Goal: Information Seeking & Learning: Learn about a topic

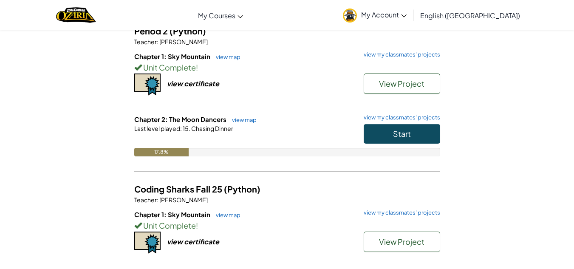
scroll to position [83, 0]
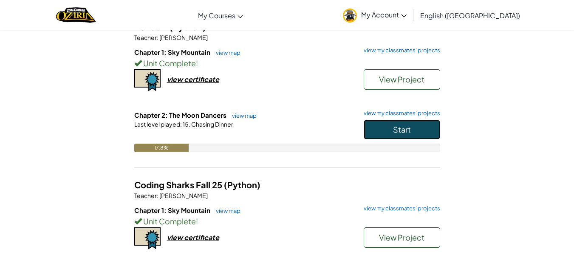
click at [383, 129] on button "Start" at bounding box center [401, 130] width 76 height 20
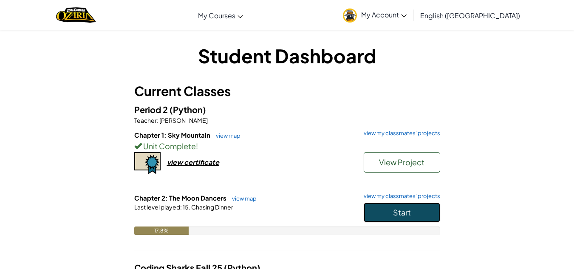
click at [405, 212] on span "Start" at bounding box center [402, 212] width 18 height 10
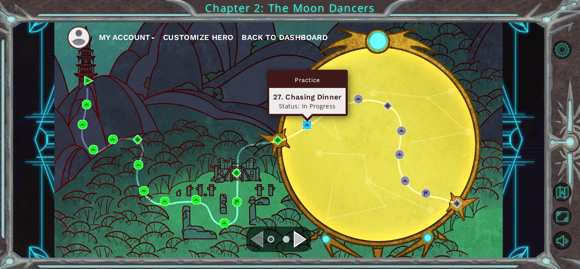
click at [308, 126] on img at bounding box center [306, 124] width 9 height 9
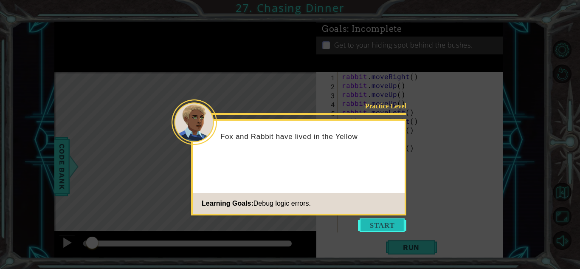
click at [386, 225] on button "Start" at bounding box center [382, 225] width 48 height 14
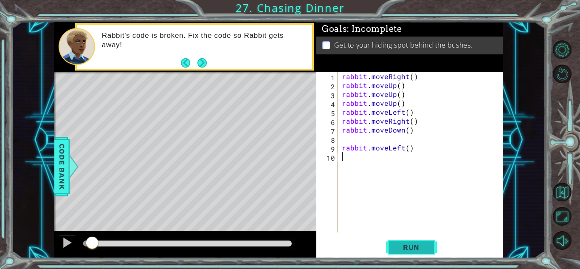
click at [394, 248] on button "Run" at bounding box center [411, 247] width 51 height 19
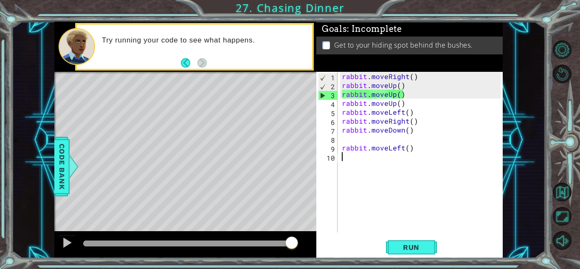
click at [410, 87] on div "rabbit . moveRight ( ) rabbit . moveUp ( ) rabbit . moveUp ( ) rabbit . moveUp …" at bounding box center [422, 161] width 165 height 178
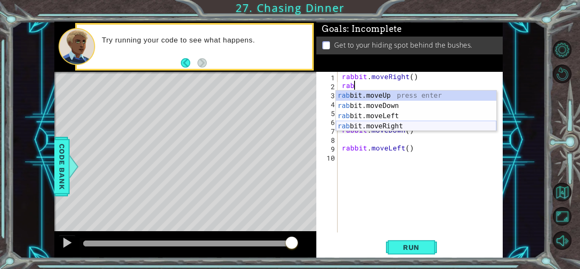
click at [433, 124] on div "rab bit.moveUp press enter rab bit.moveDown press enter rab bit.moveLeft press …" at bounding box center [416, 120] width 160 height 61
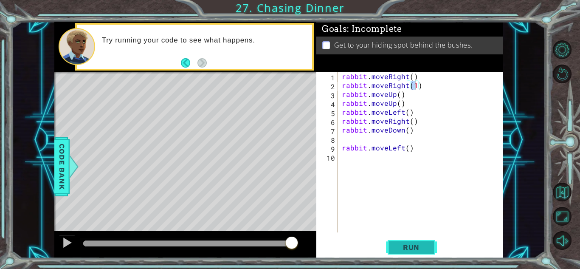
click at [422, 248] on span "Run" at bounding box center [411, 247] width 34 height 8
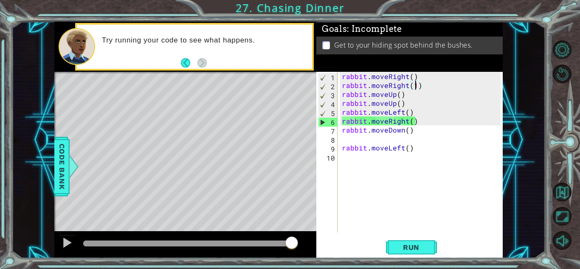
click at [406, 120] on div "rabbit . moveRight ( ) rabbit . moveRight ( 1 ) rabbit . moveUp ( ) rabbit . mo…" at bounding box center [422, 161] width 165 height 178
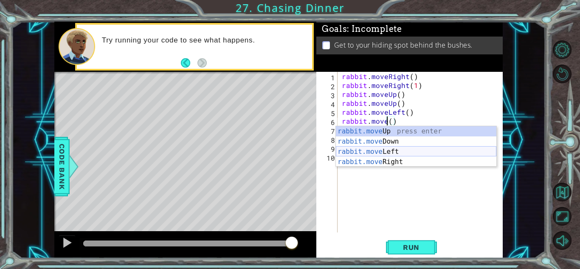
click at [415, 149] on div "rabbit.move Up press enter rabbit.move Down press enter rabbit.move Left press …" at bounding box center [416, 156] width 160 height 61
type textarea "rabbit.moveLeft(1)"
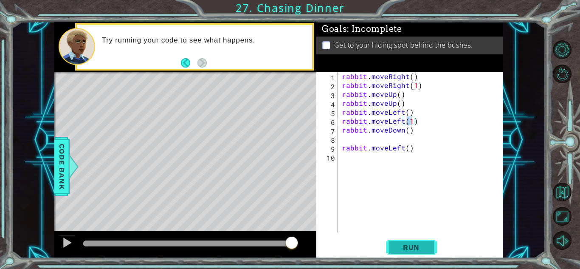
click at [430, 252] on button "Run" at bounding box center [411, 247] width 51 height 19
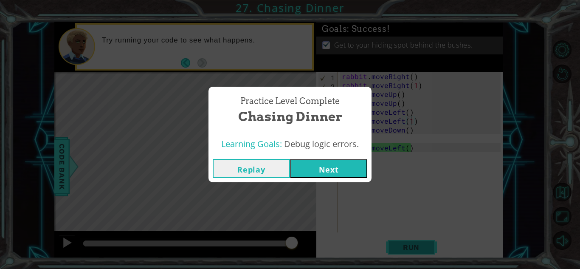
click at [430, 252] on div "Practice Level Complete Chasing Dinner Learning Goals: Debug logic errors. Repl…" at bounding box center [290, 134] width 580 height 269
click at [322, 174] on button "Next" at bounding box center [328, 168] width 77 height 19
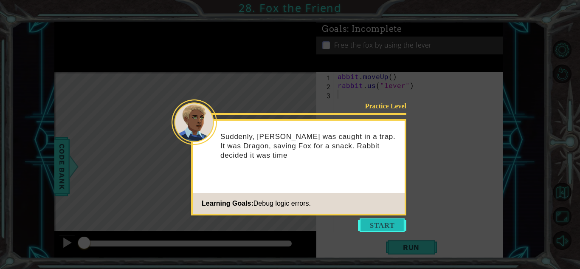
click at [383, 228] on button "Start" at bounding box center [382, 225] width 48 height 14
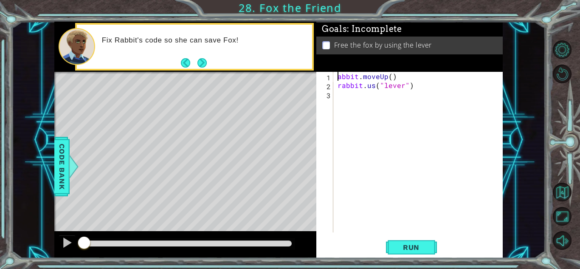
click at [338, 73] on div "abbit . moveUp ( ) rabbit . us ( "lever" )" at bounding box center [420, 161] width 169 height 178
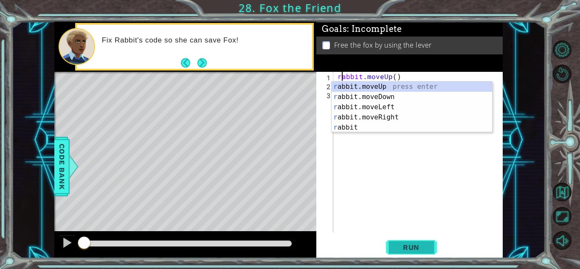
click at [414, 245] on span "Run" at bounding box center [411, 247] width 34 height 8
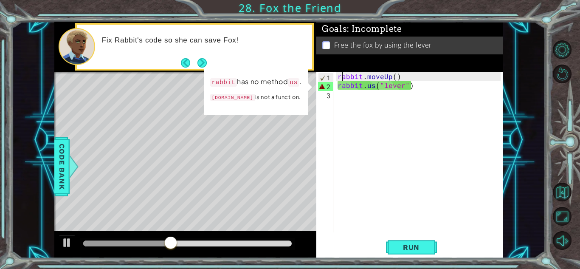
click at [373, 89] on div "rabbit . moveUp ( ) rabbit . us ( "lever" )" at bounding box center [420, 161] width 169 height 178
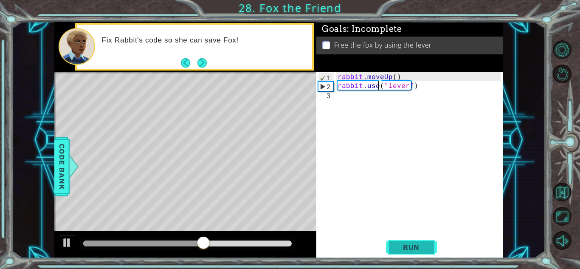
type textarea "rabbit.use("lever")"
click at [413, 252] on button "Run" at bounding box center [411, 247] width 51 height 19
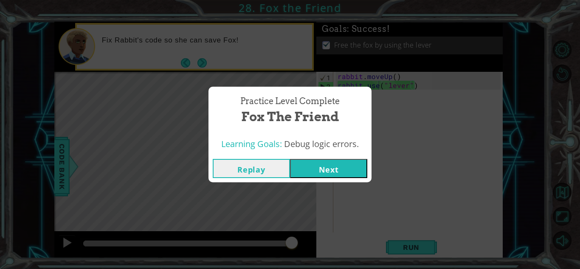
click at [335, 166] on button "Next" at bounding box center [328, 168] width 77 height 19
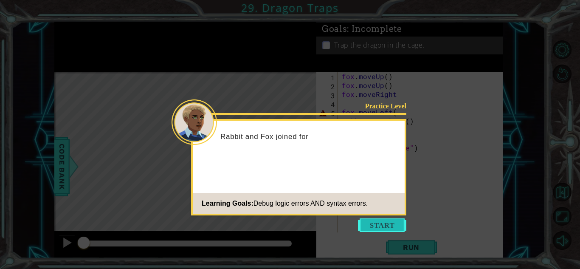
click at [371, 222] on button "Start" at bounding box center [382, 225] width 48 height 14
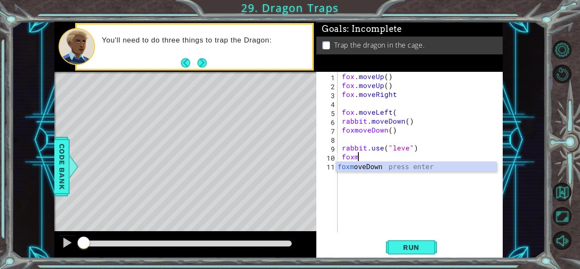
scroll to position [0, 0]
click at [366, 169] on div "foxm oveDown press enter" at bounding box center [416, 177] width 160 height 31
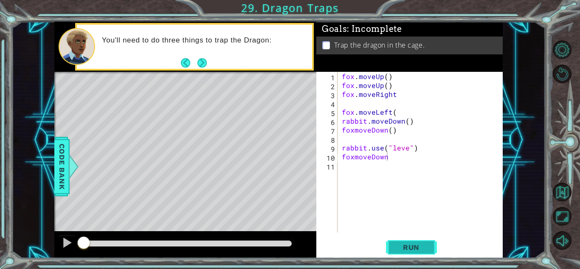
click at [410, 245] on span "Run" at bounding box center [411, 247] width 34 height 8
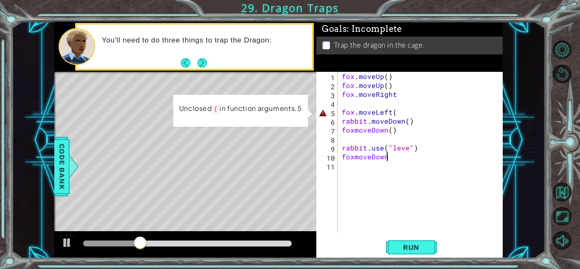
click at [409, 113] on div "fox . moveUp ( ) fox . moveUp ( ) fox . moveRight fox . moveLeft ( rabbit . mov…" at bounding box center [422, 161] width 165 height 178
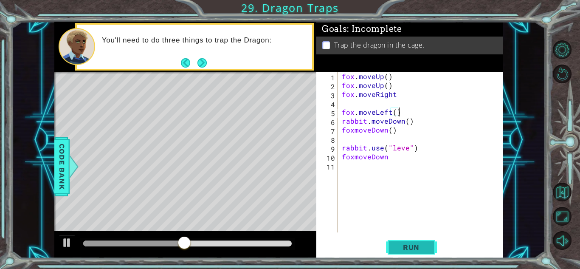
click at [411, 243] on span "Run" at bounding box center [411, 247] width 34 height 8
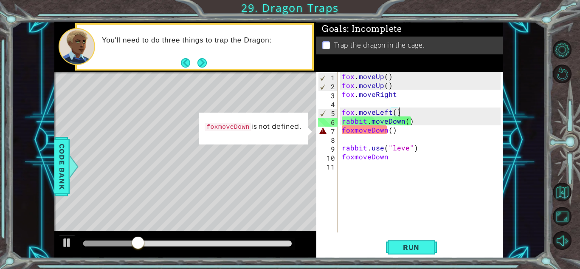
click at [355, 125] on div "fox . moveUp ( ) fox . moveUp ( ) fox . moveRight fox . moveLeft ( ) rabbit . m…" at bounding box center [422, 161] width 165 height 178
click at [356, 134] on div "fox . moveUp ( ) fox . moveUp ( ) fox . moveRight fox . moveLeft ( ) rabbit . m…" at bounding box center [422, 161] width 165 height 178
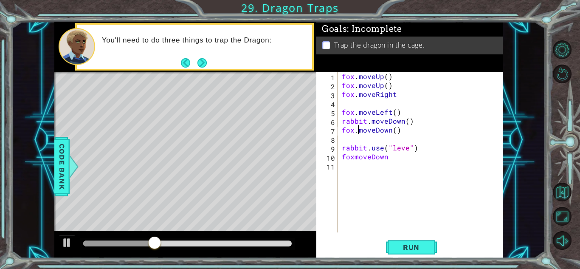
scroll to position [0, 1]
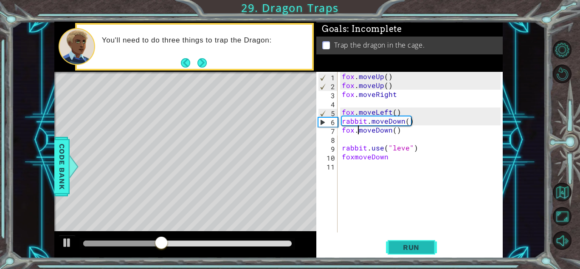
click at [409, 248] on span "Run" at bounding box center [411, 247] width 34 height 8
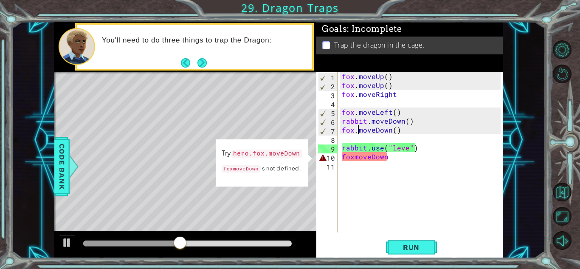
click at [356, 158] on div "fox . moveUp ( ) fox . moveUp ( ) fox . moveRight fox . moveLeft ( ) rabbit . m…" at bounding box center [422, 161] width 165 height 178
click at [426, 160] on div "fox . moveUp ( ) fox . moveUp ( ) fox . moveRight fox . moveLeft ( ) rabbit . m…" at bounding box center [422, 161] width 165 height 178
click at [391, 129] on div "fox . moveUp ( ) fox . moveUp ( ) fox . moveRight fox . moveLeft ( ) rabbit . m…" at bounding box center [422, 161] width 165 height 178
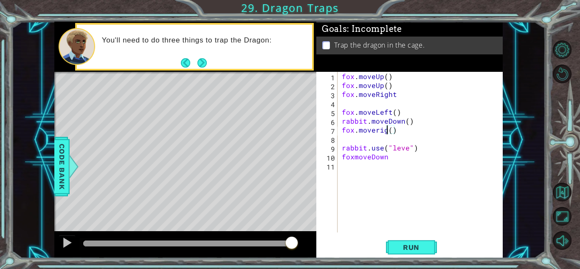
scroll to position [0, 3]
click at [416, 253] on button "Run" at bounding box center [411, 247] width 51 height 19
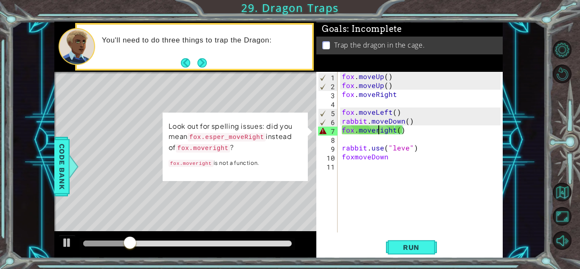
click at [377, 128] on div "fox . moveUp ( ) fox . moveUp ( ) fox . moveRight fox . moveLeft ( ) rabbit . m…" at bounding box center [422, 161] width 165 height 178
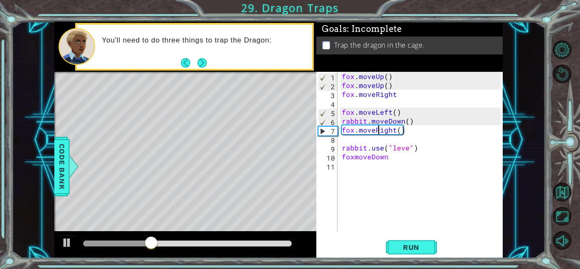
scroll to position [0, 2]
type textarea "fox.moveRight()"
click at [412, 248] on span "Run" at bounding box center [411, 247] width 34 height 8
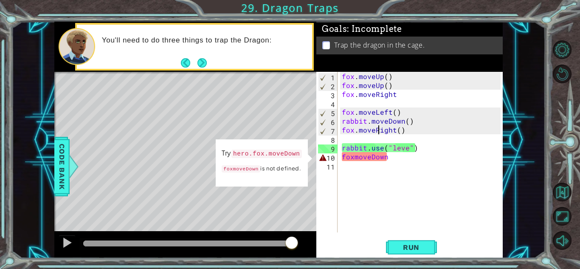
click at [398, 171] on div "fox . moveUp ( ) fox . moveUp ( ) fox . moveRight fox . moveLeft ( ) rabbit . m…" at bounding box center [422, 161] width 165 height 178
click at [398, 159] on div "fox . moveUp ( ) fox . moveUp ( ) fox . moveRight fox . moveLeft ( ) rabbit . m…" at bounding box center [422, 161] width 165 height 178
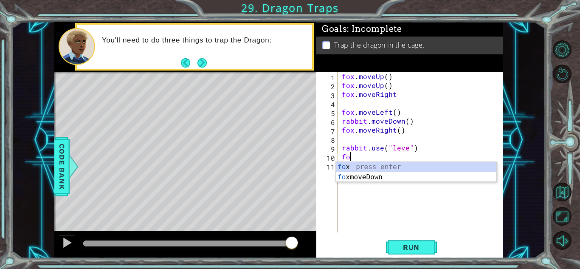
type textarea "f"
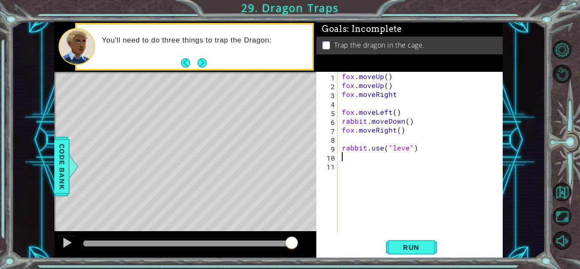
click at [408, 146] on div "fox . moveUp ( ) fox . moveUp ( ) fox . moveRight fox . moveLeft ( ) rabbit . m…" at bounding box center [422, 161] width 165 height 178
type textarea "rabbit.use("lever")"
click at [412, 248] on span "Run" at bounding box center [411, 247] width 34 height 8
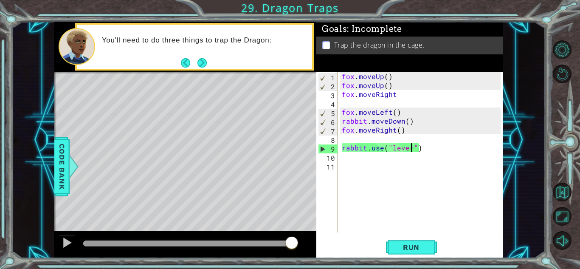
click at [351, 138] on div "fox . moveUp ( ) fox . moveUp ( ) fox . moveRight fox . moveLeft ( ) rabbit . m…" at bounding box center [422, 161] width 165 height 178
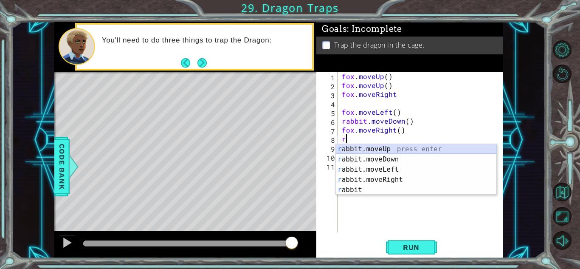
click at [417, 149] on div "r abbit.moveUp press enter r abbit.moveDown press enter r abbit.moveLeft press …" at bounding box center [416, 179] width 160 height 71
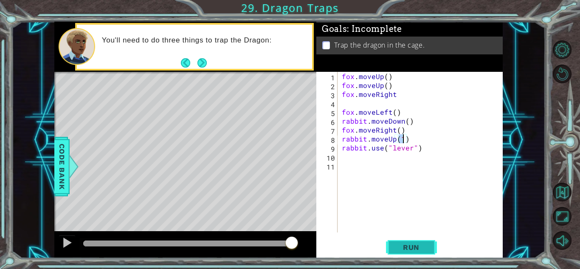
type textarea "rabbit.moveUp(1)"
click at [414, 249] on span "Run" at bounding box center [411, 247] width 34 height 8
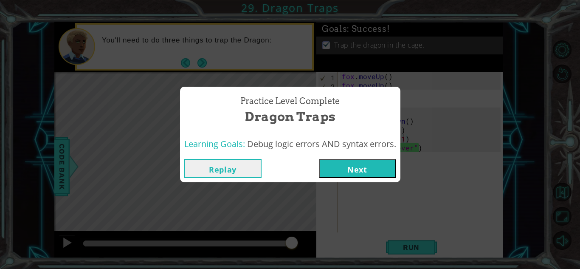
click at [347, 171] on button "Next" at bounding box center [357, 168] width 77 height 19
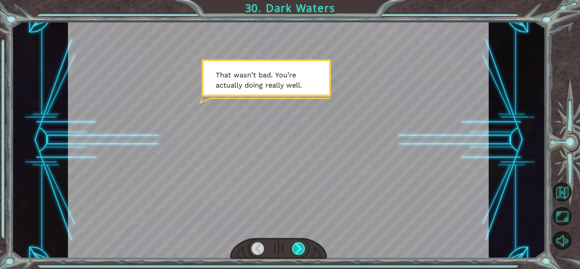
click at [298, 248] on div at bounding box center [298, 248] width 13 height 13
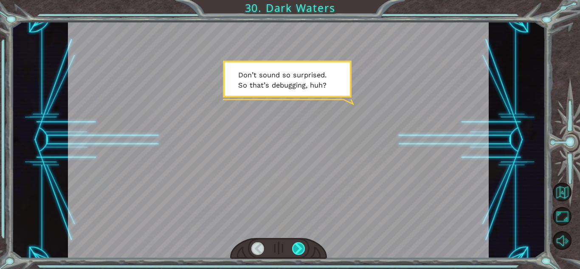
click at [298, 248] on div at bounding box center [298, 248] width 13 height 13
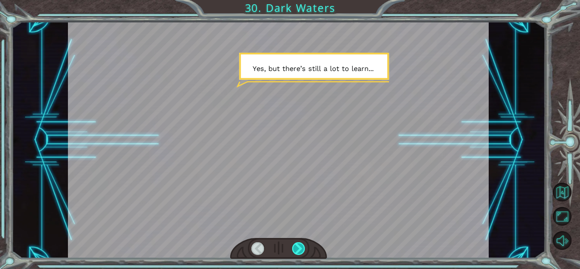
click at [298, 248] on div at bounding box center [298, 248] width 13 height 13
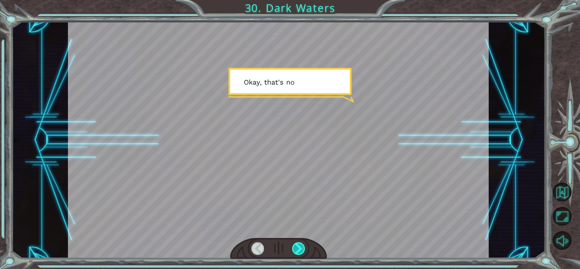
click at [296, 248] on div at bounding box center [298, 248] width 13 height 13
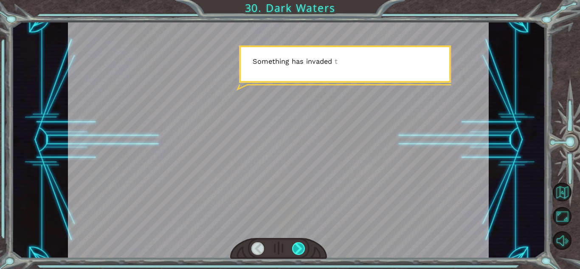
click at [296, 248] on div at bounding box center [298, 248] width 13 height 13
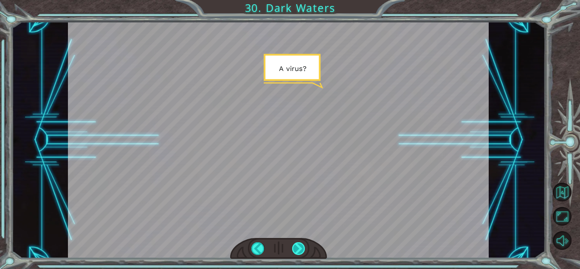
click at [296, 248] on div at bounding box center [298, 248] width 13 height 13
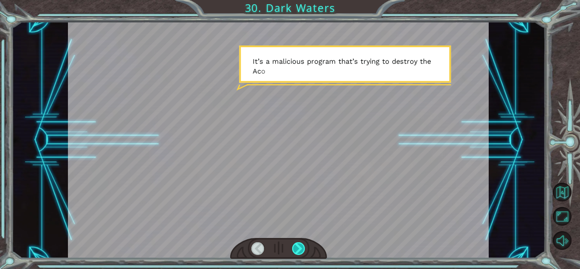
click at [299, 253] on div at bounding box center [298, 248] width 13 height 13
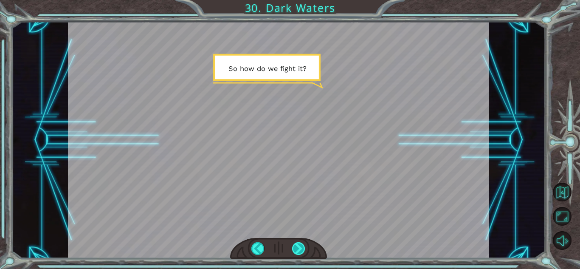
click at [299, 253] on div at bounding box center [298, 248] width 13 height 13
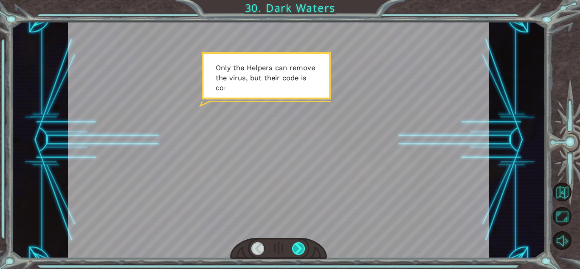
click at [299, 253] on div at bounding box center [298, 248] width 13 height 13
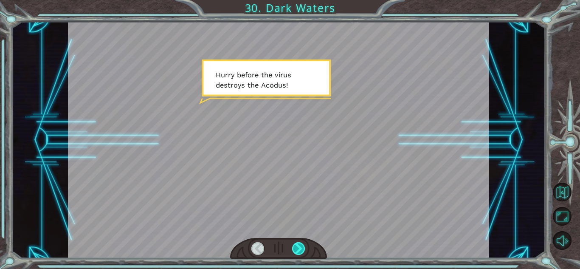
click at [299, 253] on div at bounding box center [298, 248] width 13 height 13
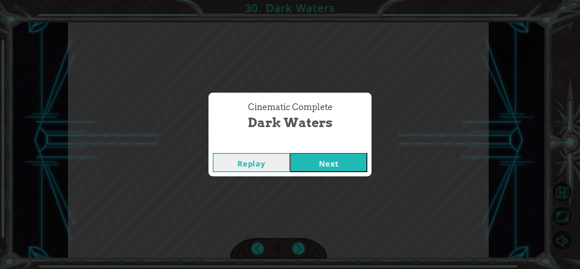
click at [319, 156] on button "Next" at bounding box center [328, 162] width 77 height 19
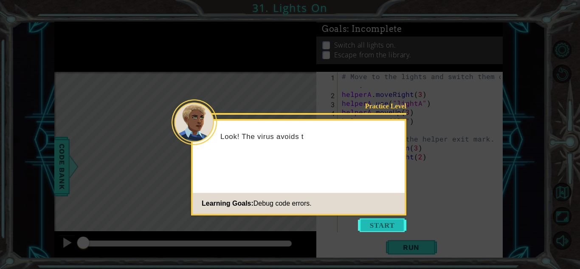
click at [376, 228] on button "Start" at bounding box center [382, 225] width 48 height 14
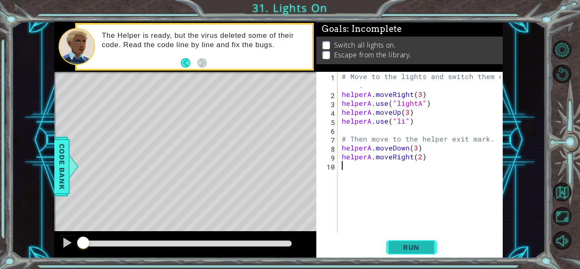
click at [401, 249] on span "Run" at bounding box center [411, 247] width 34 height 8
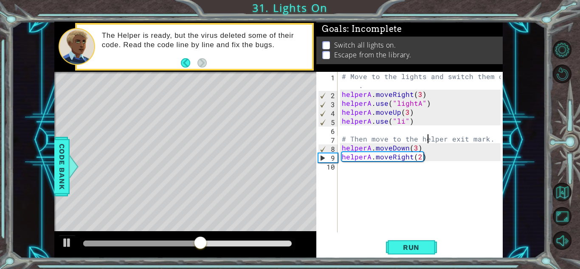
click at [425, 139] on div "# Move to the lights and switch them on . helperA . moveRight ( 3 ) helperA . u…" at bounding box center [422, 165] width 165 height 187
click at [372, 124] on div "# Move to the lights and switch them on . helperA . moveRight ( 3 ) helperA . u…" at bounding box center [422, 165] width 165 height 187
type textarea "helperA.use("li")"
click at [375, 130] on div "# Move to the lights and switch them on . helperA . moveRight ( 3 ) helperA . u…" at bounding box center [422, 165] width 165 height 187
click at [403, 123] on div "# Move to the lights and switch them on . helperA . moveRight ( 3 ) helperA . u…" at bounding box center [422, 165] width 165 height 187
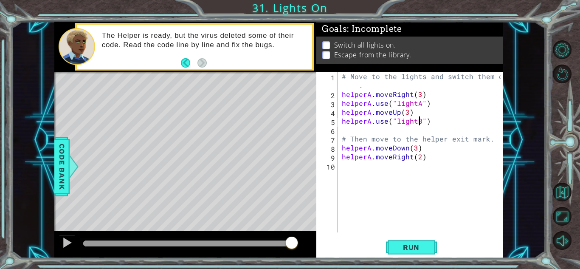
scroll to position [0, 5]
type textarea "helperA.use("lightB")"
click at [420, 244] on span "Run" at bounding box center [411, 247] width 34 height 8
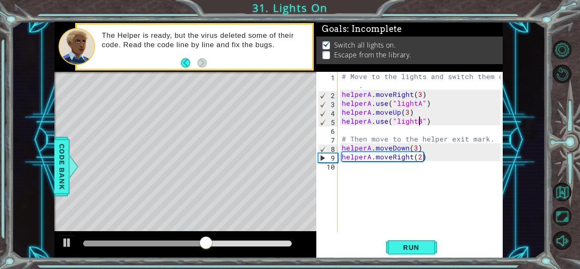
drag, startPoint x: 420, startPoint y: 244, endPoint x: 358, endPoint y: 218, distance: 67.4
click at [358, 218] on div "# Move to the lights and switch them on . helperA . moveRight ( 3 ) helperA . u…" at bounding box center [422, 165] width 165 height 187
click at [415, 146] on div "# Move to the lights and switch them on . helperA . moveRight ( 3 ) helperA . u…" at bounding box center [422, 165] width 165 height 187
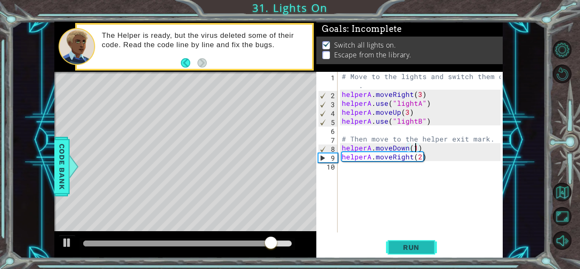
type textarea "helperA.moveDown(1)"
click at [418, 248] on span "Run" at bounding box center [411, 247] width 34 height 8
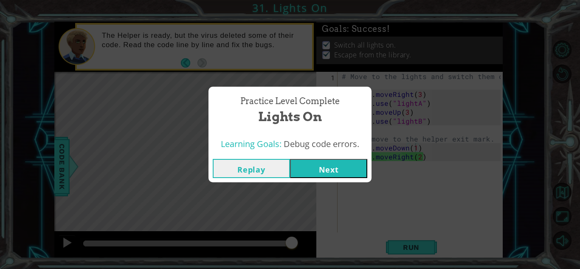
click at [321, 171] on button "Next" at bounding box center [328, 168] width 77 height 19
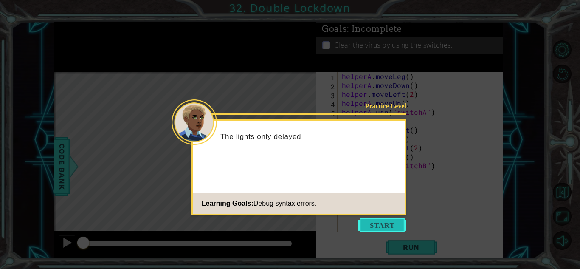
click at [377, 225] on button "Start" at bounding box center [382, 225] width 48 height 14
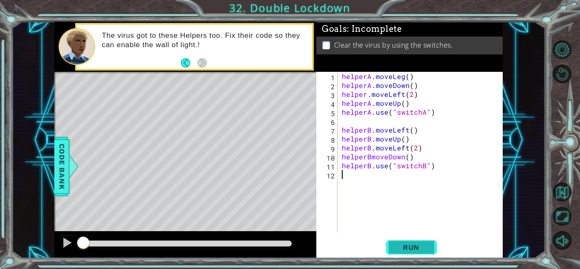
click at [410, 249] on span "Run" at bounding box center [411, 247] width 34 height 8
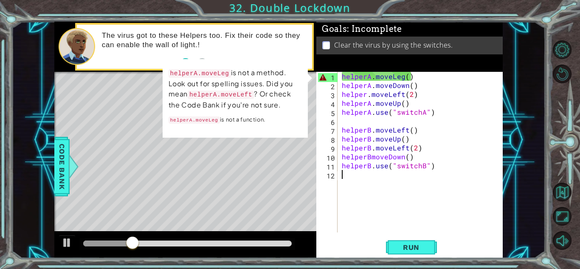
click at [402, 75] on div "helperA . moveLeg ( ) helperA . moveDown ( ) helper . moveLeft ( 2 ) helperA . …" at bounding box center [422, 161] width 165 height 178
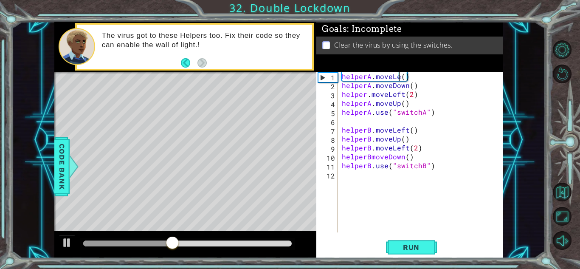
scroll to position [0, 4]
type textarea "helperA.moveLeft()"
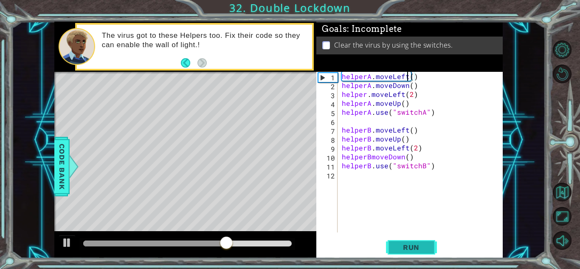
drag, startPoint x: 432, startPoint y: 250, endPoint x: 414, endPoint y: 249, distance: 18.3
drag, startPoint x: 414, startPoint y: 249, endPoint x: 363, endPoint y: 232, distance: 53.0
click at [363, 232] on div "helperA . moveLeft ( ) helperA . moveDown ( ) helper . moveLeft ( 2 ) helperA .…" at bounding box center [422, 161] width 165 height 178
click at [396, 246] on span "Run" at bounding box center [411, 247] width 34 height 8
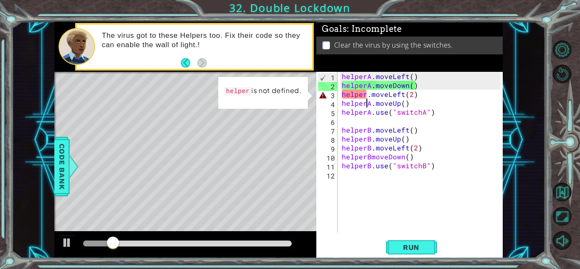
click at [366, 103] on div "helperA . moveLeft ( ) helperA . moveDown ( ) helper . moveLeft ( 2 ) helperA .…" at bounding box center [422, 161] width 165 height 178
click at [367, 96] on div "helperA . moveLeft ( ) helperA . moveDown ( ) helper . moveLeft ( 2 ) helperA .…" at bounding box center [422, 161] width 165 height 178
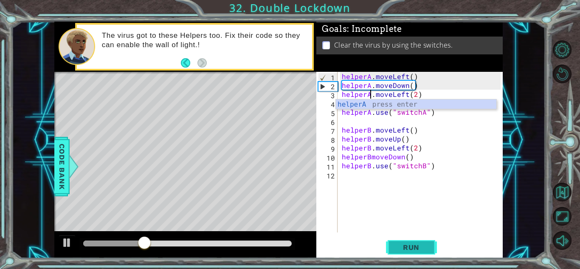
click at [408, 250] on span "Run" at bounding box center [411, 247] width 34 height 8
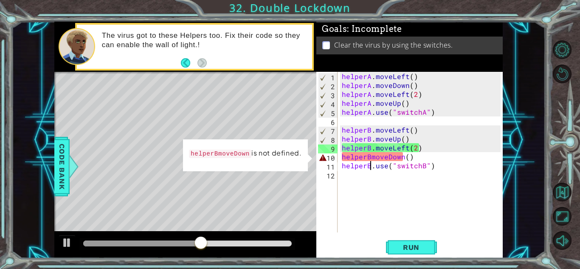
click at [371, 162] on div "helperA . moveLeft ( ) helperA . moveDown ( ) helperA . moveLeft ( 2 ) helperA …" at bounding box center [422, 161] width 165 height 178
click at [371, 157] on div "helperA . moveLeft ( ) helperA . moveDown ( ) helperA . moveLeft ( 2 ) helperA …" at bounding box center [422, 161] width 165 height 178
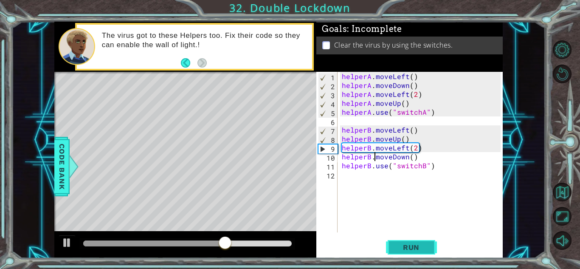
type textarea "helperB.moveDown()"
click at [402, 239] on button "Run" at bounding box center [411, 247] width 51 height 19
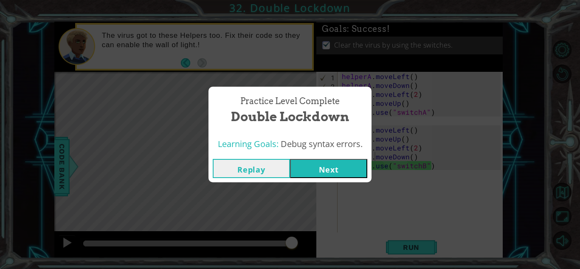
click at [304, 165] on button "Next" at bounding box center [328, 168] width 77 height 19
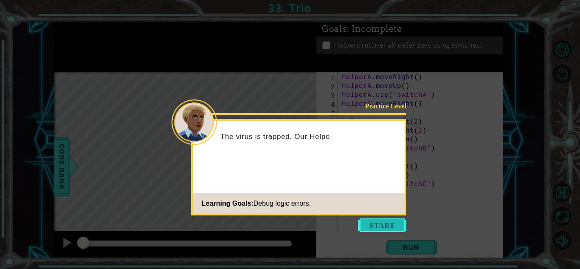
click at [386, 224] on button "Start" at bounding box center [382, 225] width 48 height 14
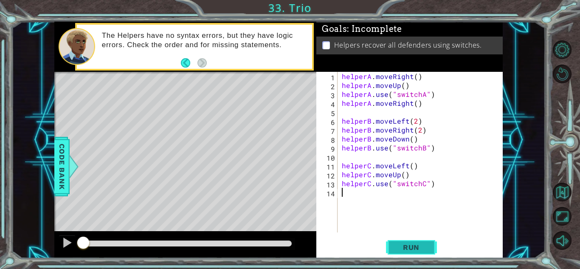
click at [400, 245] on span "Run" at bounding box center [411, 247] width 34 height 8
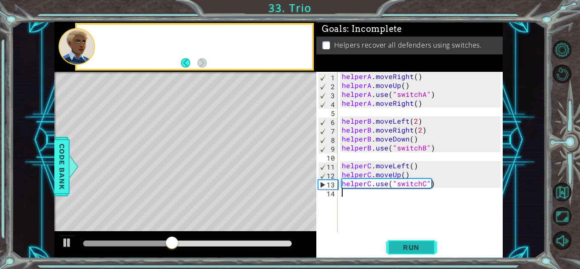
click at [418, 249] on span "Run" at bounding box center [411, 247] width 34 height 8
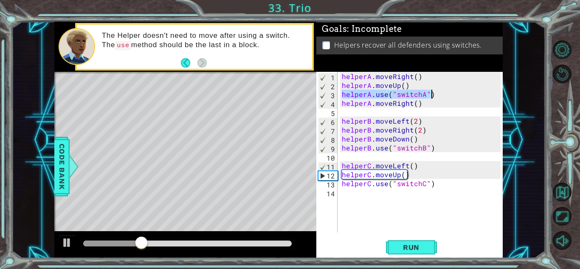
drag, startPoint x: 343, startPoint y: 97, endPoint x: 435, endPoint y: 93, distance: 92.2
click at [435, 93] on div "helperA . moveRight ( ) helperA . moveUp ( ) helperA . use ( "switchA" ) helper…" at bounding box center [422, 161] width 165 height 178
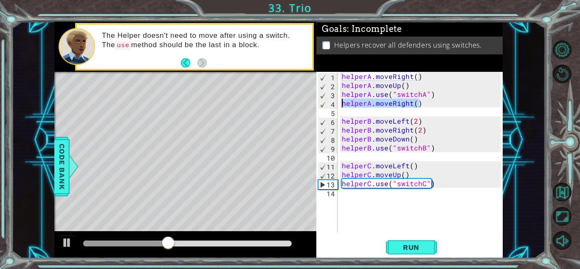
drag, startPoint x: 420, startPoint y: 105, endPoint x: 340, endPoint y: 106, distance: 80.7
click at [340, 106] on div "helperA . moveRight ( ) helperA . moveUp ( ) helperA . use ( "switchA" ) helper…" at bounding box center [420, 152] width 160 height 160
type textarea "helperA.moveRight()"
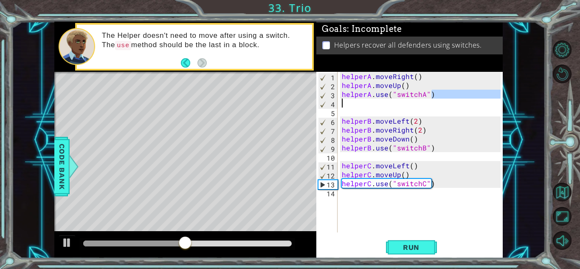
drag, startPoint x: 432, startPoint y: 99, endPoint x: 341, endPoint y: 100, distance: 91.7
click at [341, 100] on div "helperA . moveRight ( ) helperA . moveUp ( ) helperA . use ( "switchA" ) helper…" at bounding box center [422, 161] width 165 height 178
type textarea "helperA.use("switchA")"
click at [431, 108] on div "helperA . moveRight ( ) helperA . moveUp ( ) helperA . use ( "switchA" ) helper…" at bounding box center [422, 161] width 165 height 178
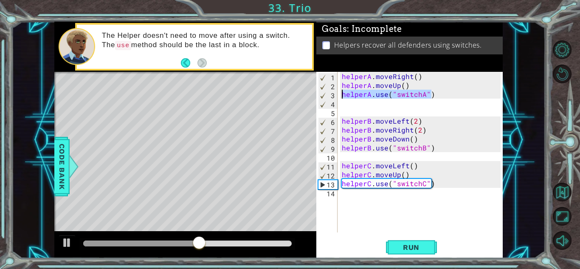
drag, startPoint x: 430, startPoint y: 93, endPoint x: 341, endPoint y: 98, distance: 88.9
click at [341, 98] on div "helperA . moveRight ( ) helperA . moveUp ( ) helperA . use ( "switchA" ) helper…" at bounding box center [422, 161] width 165 height 178
type textarea "helperA.use("switchA")"
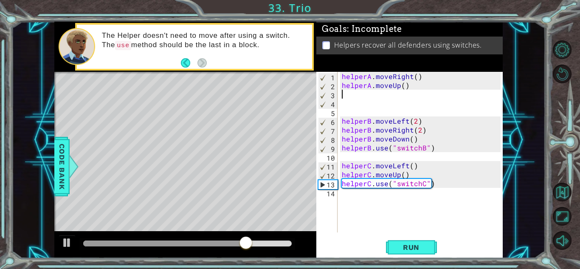
paste textarea "helperA.use("switchA")"
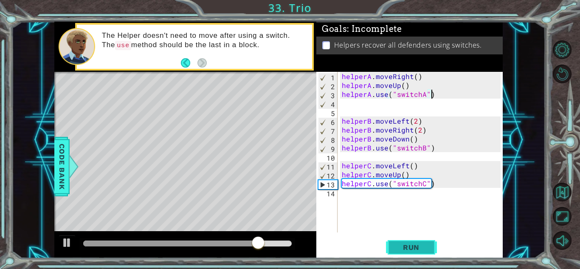
click at [406, 247] on span "Run" at bounding box center [411, 247] width 34 height 8
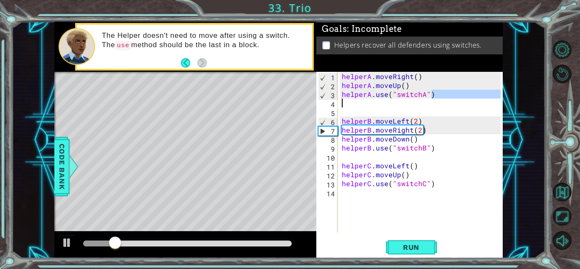
drag, startPoint x: 430, startPoint y: 94, endPoint x: 340, endPoint y: 99, distance: 90.2
click at [340, 99] on div "helperA . moveRight ( ) helperA . moveUp ( ) helperA . use ( "switchA" ) helper…" at bounding box center [422, 161] width 165 height 178
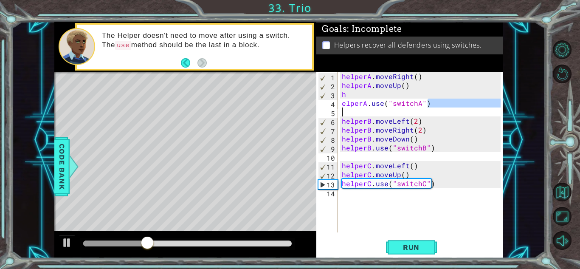
drag, startPoint x: 426, startPoint y: 105, endPoint x: 355, endPoint y: 110, distance: 71.1
click at [355, 110] on div "helperA . moveRight ( ) helperA . moveUp ( ) h elperA . use ( "switchA" ) helpe…" at bounding box center [422, 161] width 165 height 178
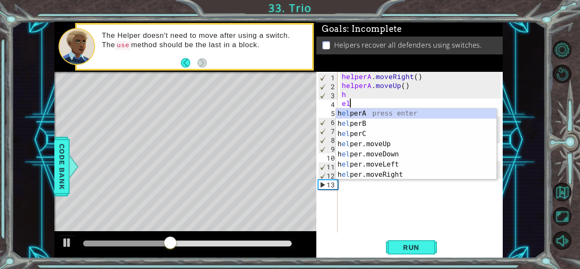
type textarea "e"
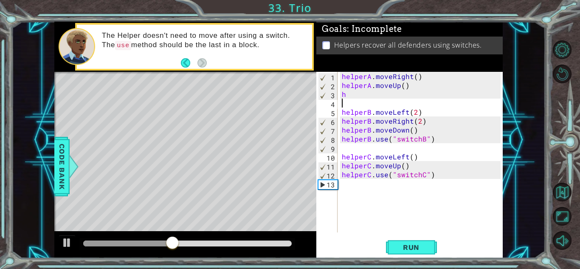
type textarea "h"
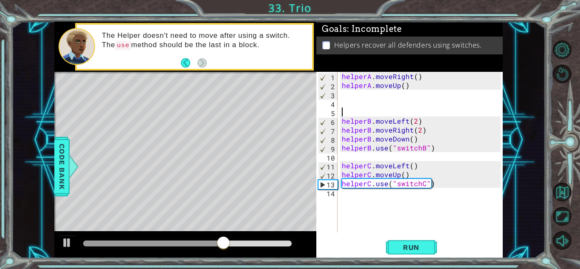
click at [348, 96] on div "helperA . moveRight ( ) helperA . moveUp ( ) helperB . moveLeft ( 2 ) helperB .…" at bounding box center [422, 161] width 165 height 178
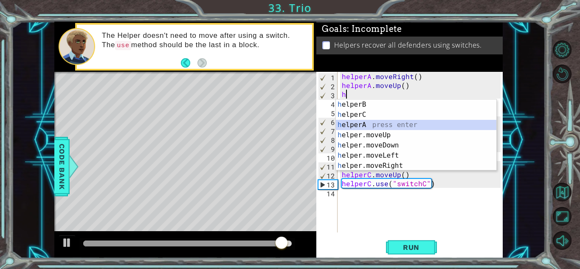
click at [397, 125] on div "h elperB press enter h elperC press enter h elperA press enter h elper.moveUp p…" at bounding box center [416, 145] width 160 height 92
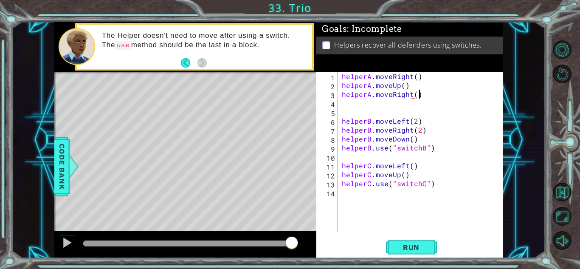
scroll to position [0, 4]
type textarea "helperA.moveRight()"
click at [417, 246] on span "Run" at bounding box center [411, 247] width 34 height 8
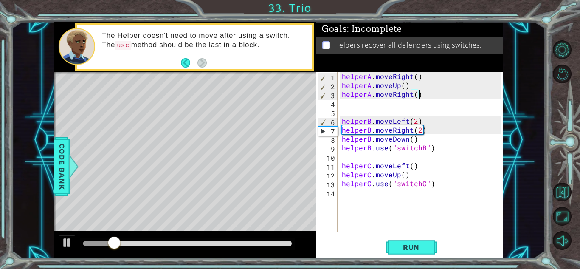
click at [347, 101] on div "helperA . moveRight ( ) helperA . moveUp ( ) helperA . moveRight ( ) helperB . …" at bounding box center [422, 161] width 165 height 178
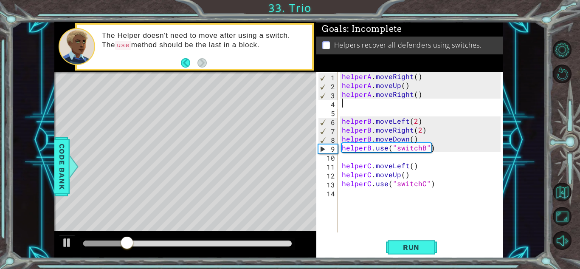
paste textarea "helperA.use("switchA")"
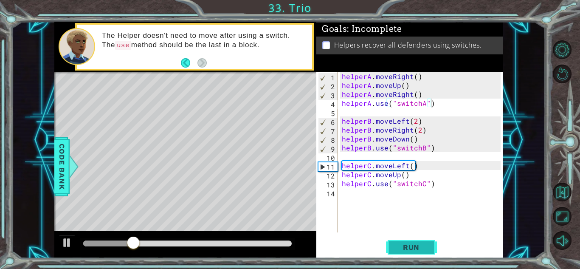
click at [399, 245] on span "Run" at bounding box center [411, 247] width 34 height 8
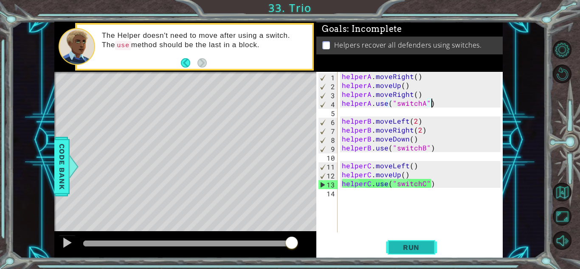
click at [396, 251] on span "Run" at bounding box center [411, 247] width 34 height 8
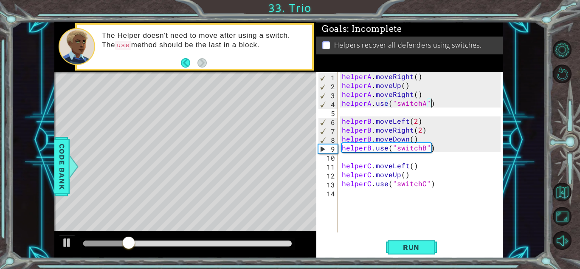
click at [418, 128] on div "helperA . moveRight ( ) helperA . moveUp ( ) helperA . moveRight ( ) helperA . …" at bounding box center [422, 161] width 165 height 178
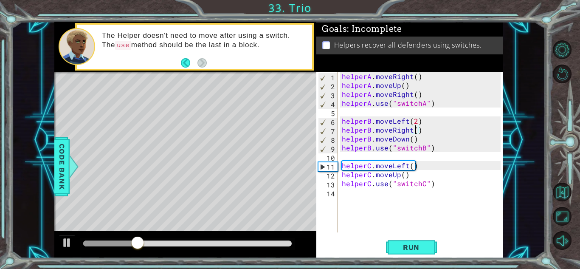
click at [409, 127] on div "helperA . moveRight ( ) helperA . moveUp ( ) helperA . moveRight ( ) helperA . …" at bounding box center [422, 161] width 165 height 178
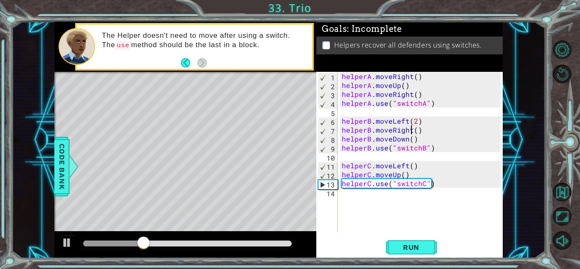
click at [412, 129] on div "helperA . moveRight ( ) helperA . moveUp ( ) helperA . moveRight ( ) helperA . …" at bounding box center [422, 161] width 165 height 178
click at [408, 240] on button "Run" at bounding box center [411, 247] width 51 height 19
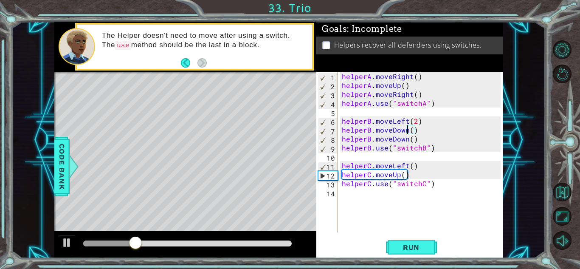
click at [406, 137] on div "helperA . moveRight ( ) helperA . moveUp ( ) helperA . moveRight ( ) helperA . …" at bounding box center [422, 161] width 165 height 178
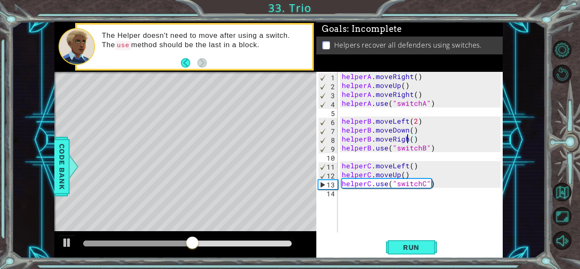
scroll to position [0, 4]
click at [417, 139] on div "helperA . moveRight ( ) helperA . moveUp ( ) helperA . moveRight ( ) helperA . …" at bounding box center [422, 161] width 165 height 178
click at [419, 254] on button "Run" at bounding box center [411, 247] width 51 height 19
click at [342, 178] on div "helperA . moveRight ( ) helperA . moveUp ( ) helperA . moveRight ( ) helperA . …" at bounding box center [422, 161] width 165 height 178
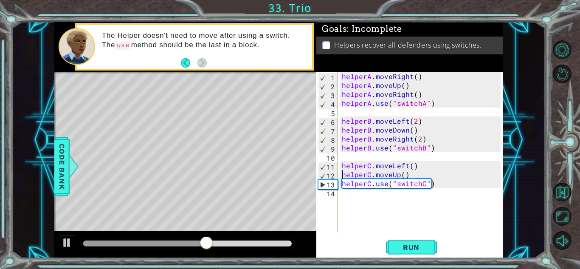
scroll to position [0, 4]
click at [342, 185] on div "helperA . moveRight ( ) helperA . moveUp ( ) helperA . moveRight ( ) helperA . …" at bounding box center [422, 161] width 165 height 178
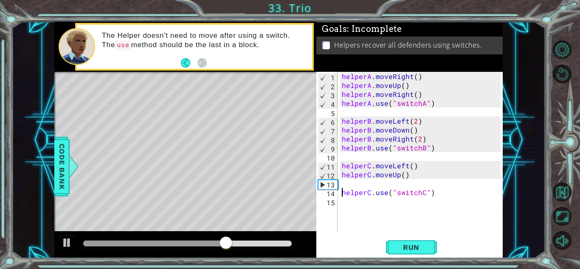
click at [360, 179] on div "helperA . moveRight ( ) helperA . moveUp ( ) helperA . moveRight ( ) helperA . …" at bounding box center [422, 161] width 165 height 178
type textarea "helperC.moveUp()"
click at [352, 183] on div "helperA . moveRight ( ) helperA . moveUp ( ) helperA . moveRight ( ) helperA . …" at bounding box center [422, 161] width 165 height 178
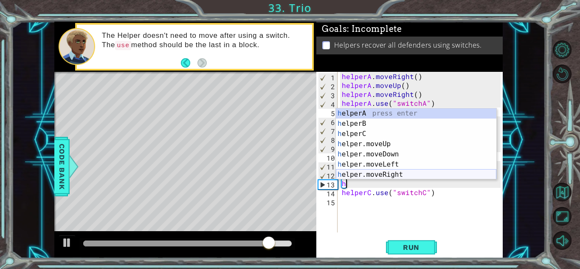
click at [414, 175] on div "h elperA press enter h elperB press enter h elperC press enter h elper.moveUp p…" at bounding box center [416, 154] width 160 height 92
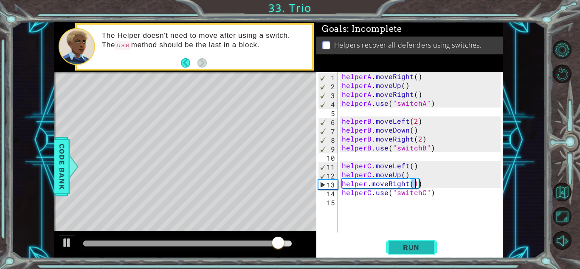
click at [425, 248] on span "Run" at bounding box center [411, 247] width 34 height 8
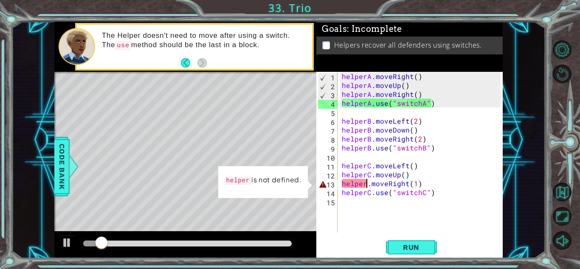
click at [368, 184] on div "helperA . moveRight ( ) helperA . moveUp ( ) helperA . moveRight ( ) helperA . …" at bounding box center [422, 161] width 165 height 178
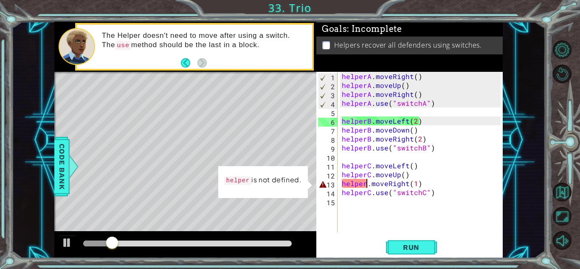
scroll to position [0, 2]
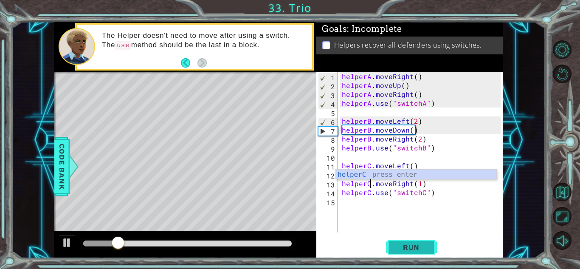
type textarea "helperC.moveRight(1)"
click at [417, 245] on span "Run" at bounding box center [411, 247] width 34 height 8
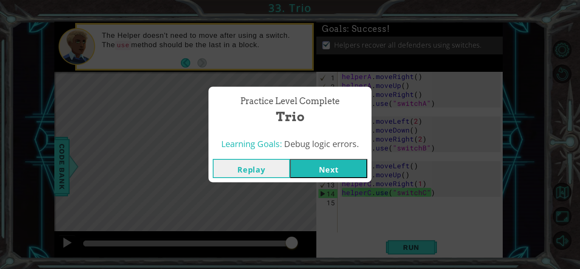
click at [329, 168] on button "Next" at bounding box center [328, 168] width 77 height 19
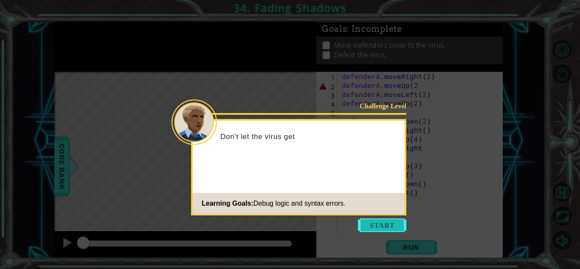
click at [367, 226] on button "Start" at bounding box center [382, 225] width 48 height 14
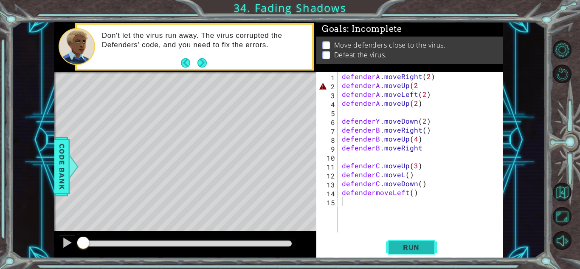
click at [404, 248] on span "Run" at bounding box center [411, 247] width 34 height 8
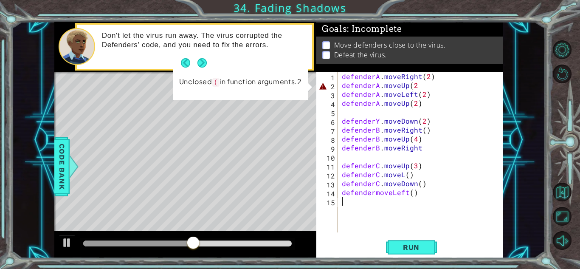
click at [422, 87] on div "defenderA . moveRight ( 2 ) defenderA . moveUp ( 2 defenderA . moveLeft ( 2 ) d…" at bounding box center [422, 161] width 165 height 178
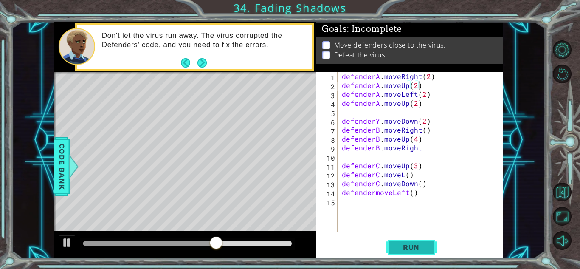
click at [406, 249] on span "Run" at bounding box center [411, 247] width 34 height 8
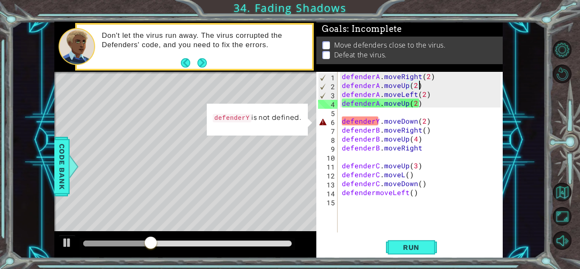
click at [414, 141] on div "defenderA . moveRight ( 2 ) defenderA . moveUp ( 2 ) defenderA . moveLeft ( 2 )…" at bounding box center [422, 161] width 165 height 178
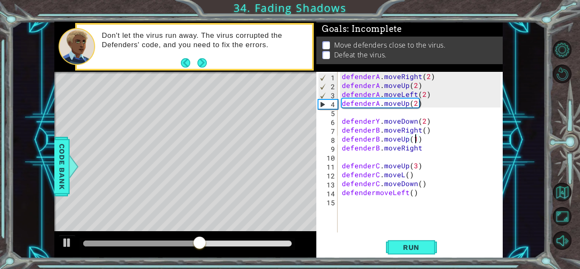
click at [377, 118] on div "defenderA . moveRight ( 2 ) defenderA . moveUp ( 2 ) defenderA . moveLeft ( 2 )…" at bounding box center [422, 161] width 165 height 178
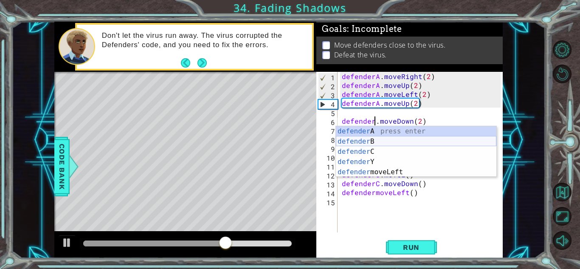
click at [380, 144] on div "defender A press enter defender B press enter defender C press enter defender Y…" at bounding box center [416, 161] width 160 height 71
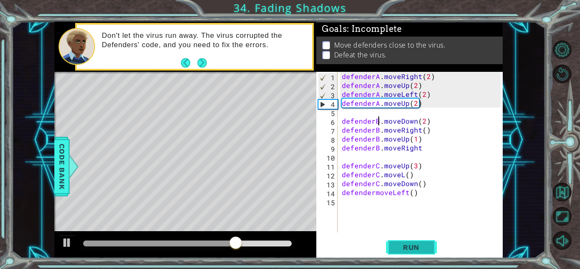
click at [418, 248] on span "Run" at bounding box center [411, 247] width 34 height 8
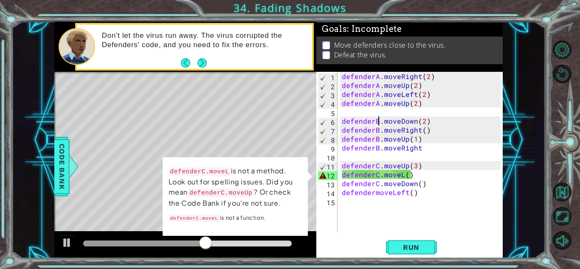
click at [400, 175] on div "defenderA . moveRight ( 2 ) defenderA . moveUp ( 2 ) defenderA . moveLeft ( 2 )…" at bounding box center [422, 161] width 165 height 178
click at [402, 174] on div "defenderA . moveRight ( 2 ) defenderA . moveUp ( 2 ) defenderA . moveLeft ( 2 )…" at bounding box center [422, 161] width 165 height 178
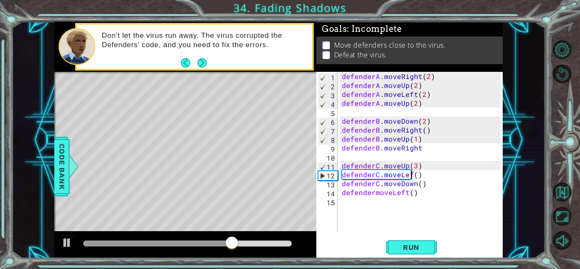
scroll to position [0, 4]
click at [405, 247] on span "Run" at bounding box center [411, 247] width 34 height 8
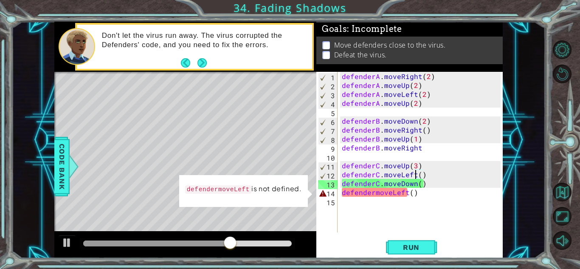
click at [374, 196] on div "defenderA . moveRight ( 2 ) defenderA . moveUp ( 2 ) defenderA . moveLeft ( 2 )…" at bounding box center [422, 161] width 165 height 178
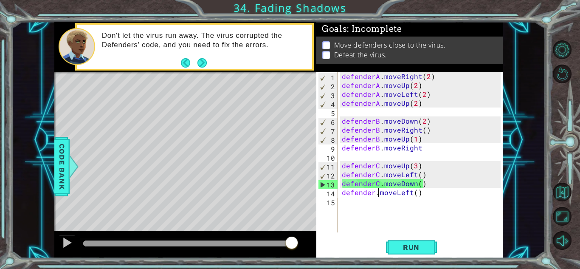
click at [413, 140] on div "defenderA . moveRight ( 2 ) defenderA . moveUp ( 2 ) defenderA . moveLeft ( 2 )…" at bounding box center [422, 161] width 165 height 178
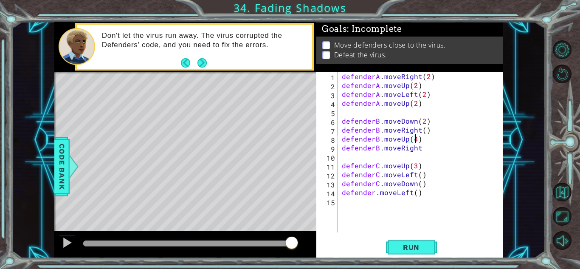
scroll to position [0, 4]
click at [425, 247] on span "Run" at bounding box center [411, 247] width 34 height 8
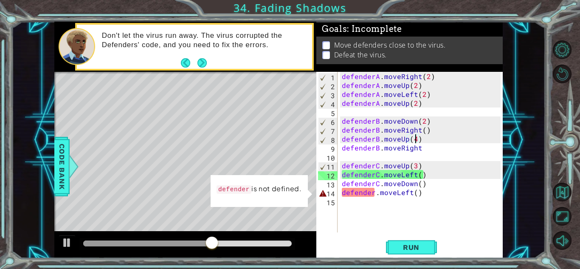
click at [436, 150] on div "defenderA . moveRight ( 2 ) defenderA . moveUp ( 2 ) defenderA . moveLeft ( 2 )…" at bounding box center [422, 161] width 165 height 178
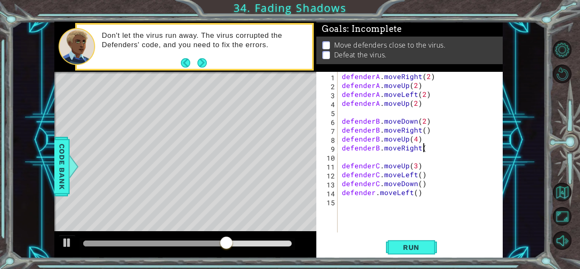
scroll to position [0, 5]
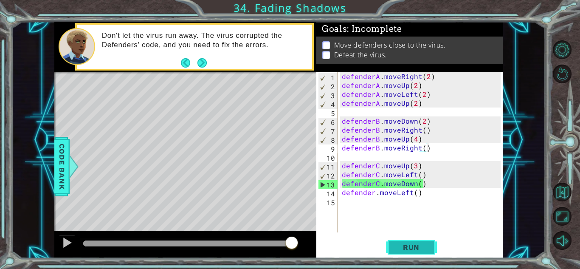
click at [416, 247] on span "Run" at bounding box center [411, 247] width 34 height 8
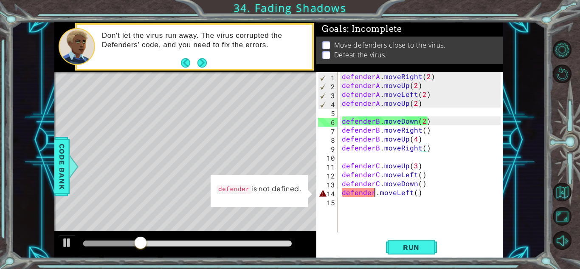
click at [375, 193] on div "defenderA . moveRight ( 2 ) defenderA . moveUp ( 2 ) defenderA . moveLeft ( 2 )…" at bounding box center [422, 161] width 165 height 178
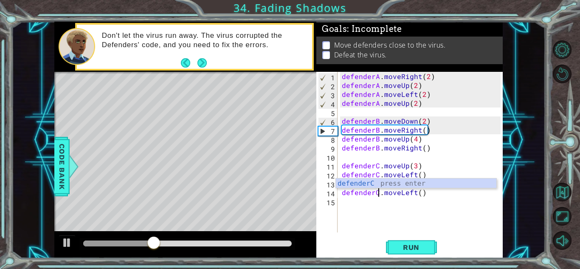
scroll to position [0, 2]
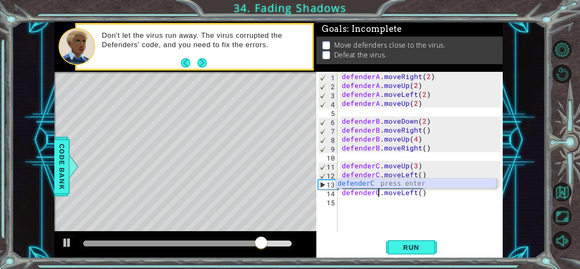
click at [430, 184] on div "defenderC press enter" at bounding box center [416, 193] width 160 height 31
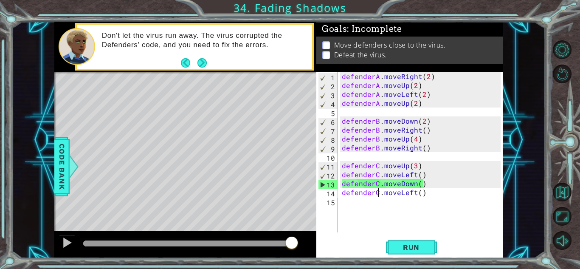
click at [415, 106] on div "defenderA . moveRight ( 2 ) defenderA . moveUp ( 2 ) defenderA . moveLeft ( 2 )…" at bounding box center [422, 161] width 165 height 178
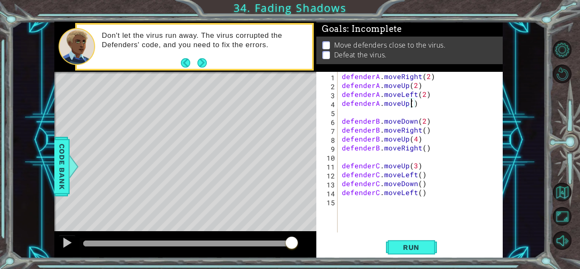
scroll to position [0, 4]
type textarea "defenderA.moveUp(1)"
click at [400, 249] on span "Run" at bounding box center [411, 247] width 34 height 8
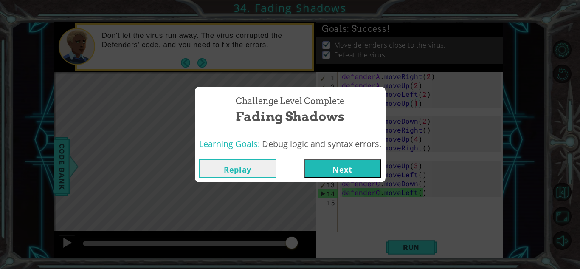
click at [366, 160] on button "Next" at bounding box center [342, 168] width 77 height 19
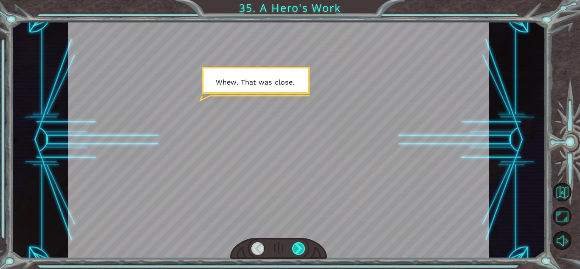
click at [301, 249] on div at bounding box center [298, 248] width 13 height 13
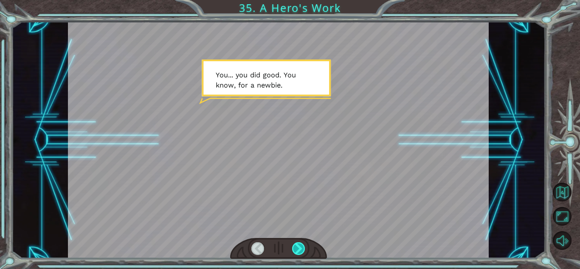
click at [300, 249] on div at bounding box center [298, 248] width 13 height 13
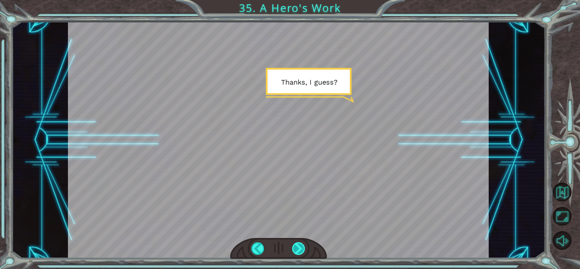
click at [300, 249] on div at bounding box center [298, 248] width 13 height 13
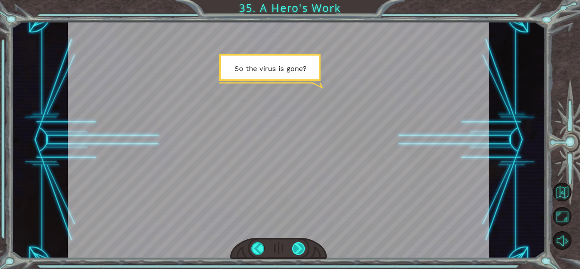
click at [299, 249] on div at bounding box center [298, 248] width 13 height 13
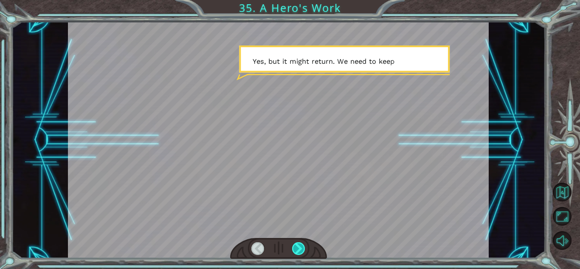
click at [299, 249] on div at bounding box center [298, 248] width 13 height 13
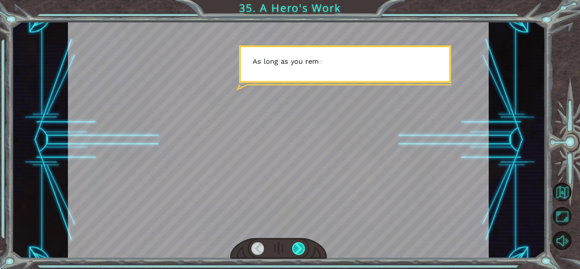
click at [299, 249] on div at bounding box center [298, 248] width 13 height 13
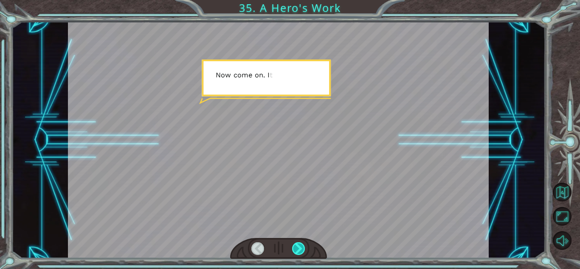
click at [299, 249] on div at bounding box center [298, 248] width 13 height 13
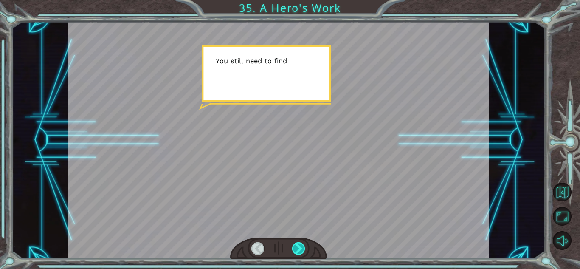
click at [299, 249] on div at bounding box center [298, 248] width 13 height 13
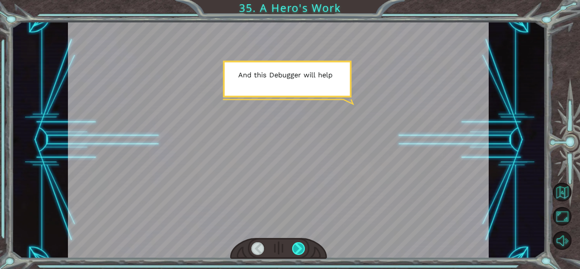
click at [299, 249] on div at bounding box center [298, 248] width 13 height 13
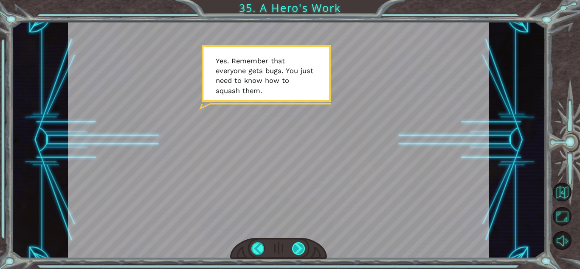
click at [298, 247] on div at bounding box center [298, 248] width 13 height 13
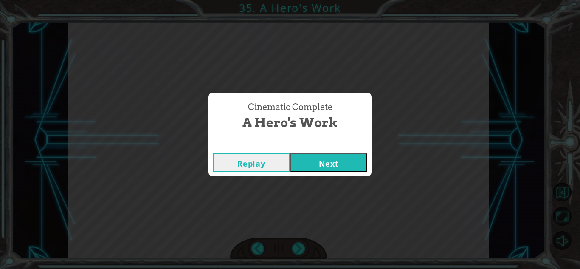
click at [330, 156] on button "Next" at bounding box center [328, 162] width 77 height 19
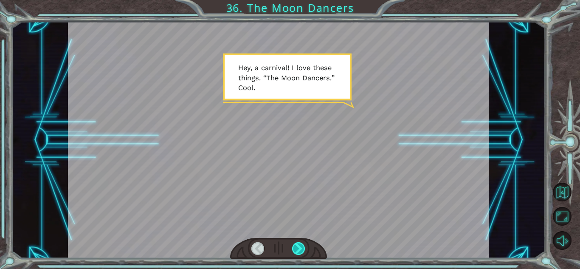
click at [300, 248] on div at bounding box center [298, 248] width 13 height 13
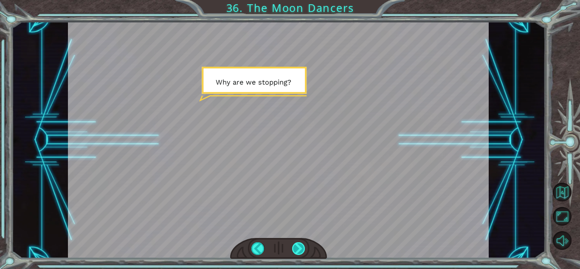
click at [300, 248] on div at bounding box center [298, 248] width 13 height 13
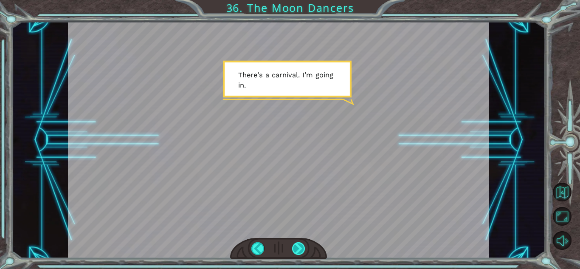
click at [300, 248] on div at bounding box center [298, 248] width 13 height 13
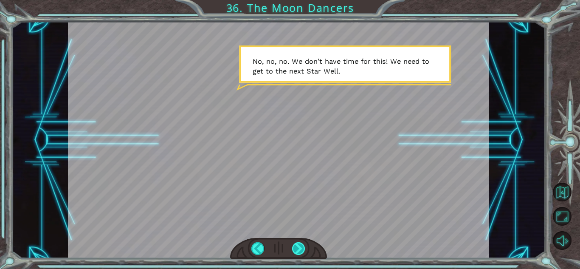
drag, startPoint x: 300, startPoint y: 248, endPoint x: 293, endPoint y: 249, distance: 6.8
click at [293, 249] on div at bounding box center [298, 248] width 13 height 13
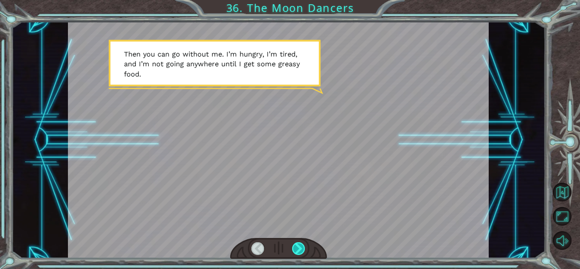
click at [297, 250] on div at bounding box center [298, 248] width 13 height 13
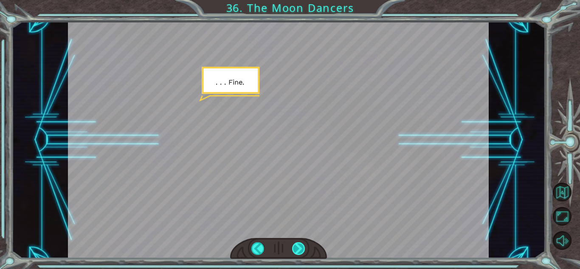
click at [297, 250] on div at bounding box center [298, 248] width 13 height 13
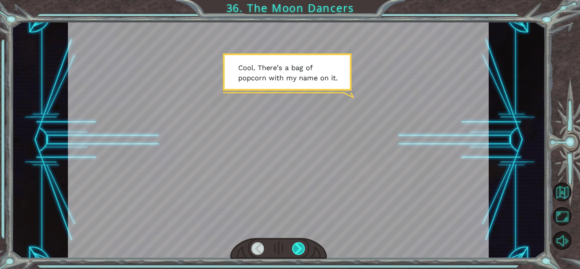
click at [296, 250] on div at bounding box center [298, 248] width 13 height 13
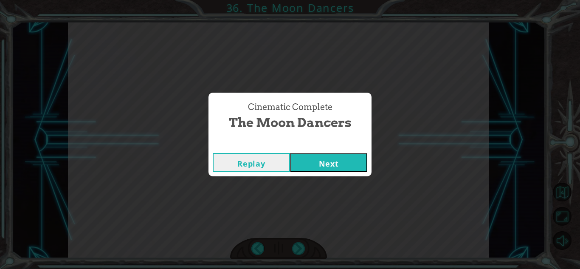
click at [296, 162] on button "Next" at bounding box center [328, 162] width 77 height 19
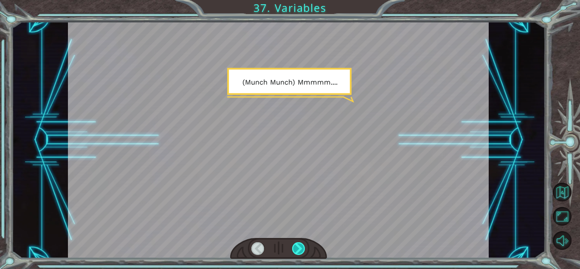
click at [298, 243] on div at bounding box center [298, 248] width 13 height 13
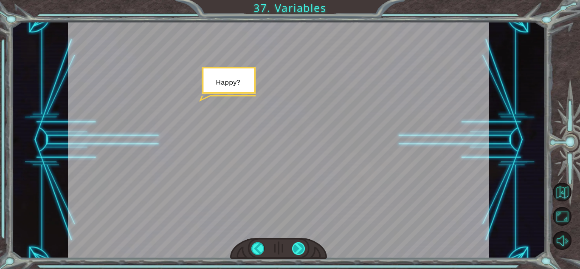
click at [298, 243] on div at bounding box center [298, 248] width 13 height 13
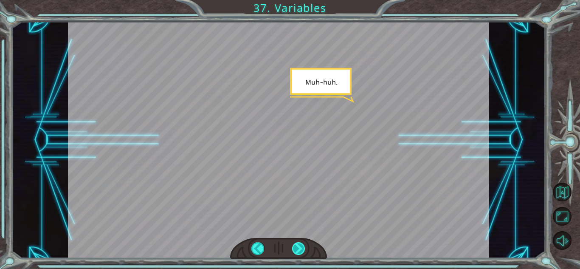
click at [298, 243] on div at bounding box center [298, 248] width 13 height 13
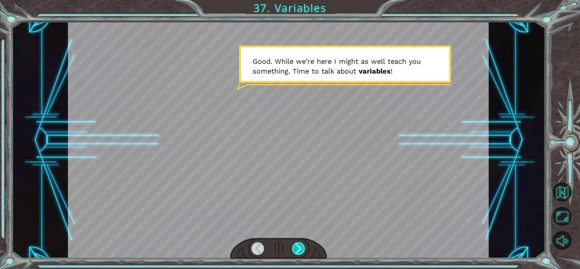
click at [298, 243] on div at bounding box center [298, 248] width 13 height 13
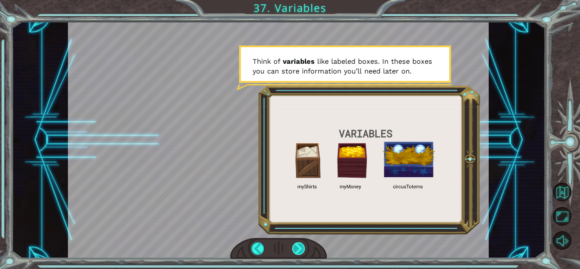
click at [298, 243] on div at bounding box center [298, 248] width 13 height 13
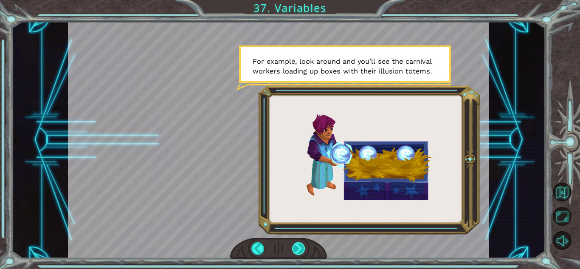
click at [298, 245] on div at bounding box center [298, 248] width 13 height 13
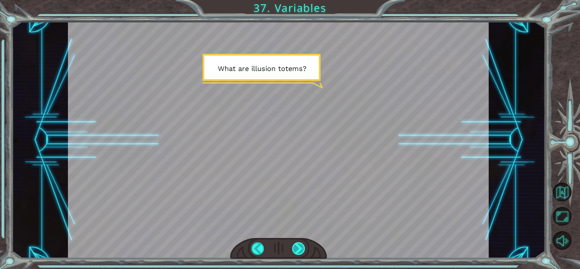
click at [298, 245] on div at bounding box center [298, 248] width 13 height 13
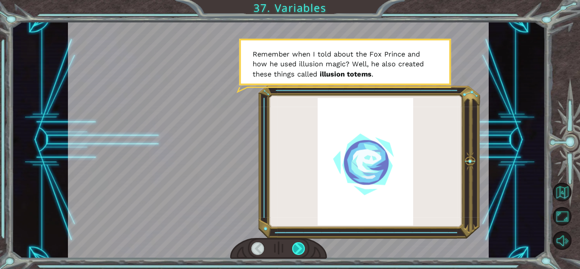
click at [302, 247] on div at bounding box center [298, 248] width 13 height 13
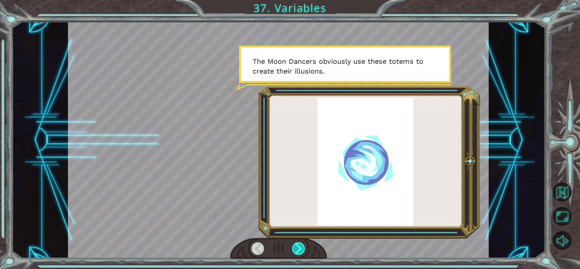
click at [301, 244] on div at bounding box center [298, 248] width 13 height 13
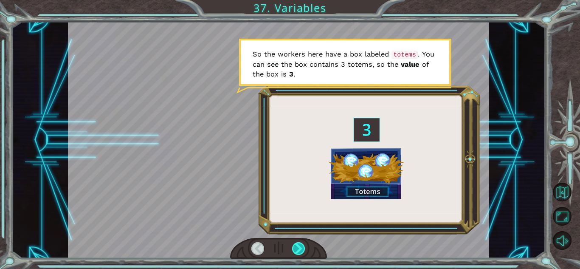
click at [301, 244] on div at bounding box center [298, 248] width 13 height 13
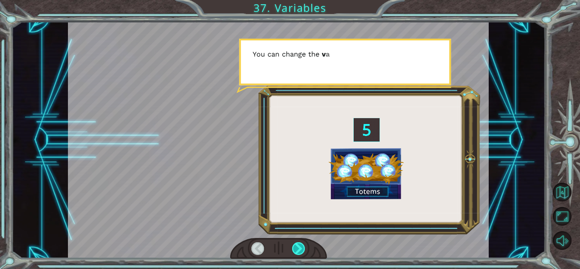
click at [301, 244] on div at bounding box center [298, 248] width 13 height 13
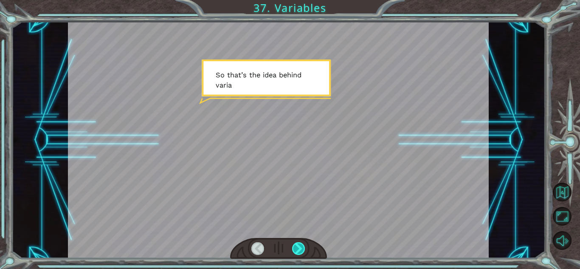
click at [301, 244] on div at bounding box center [298, 248] width 13 height 13
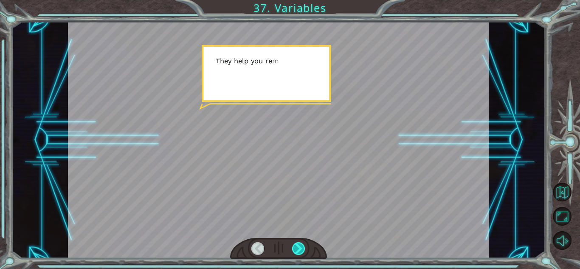
click at [301, 244] on div at bounding box center [298, 248] width 13 height 13
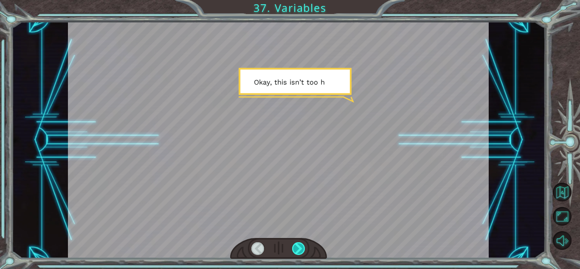
click at [301, 244] on div at bounding box center [298, 248] width 13 height 13
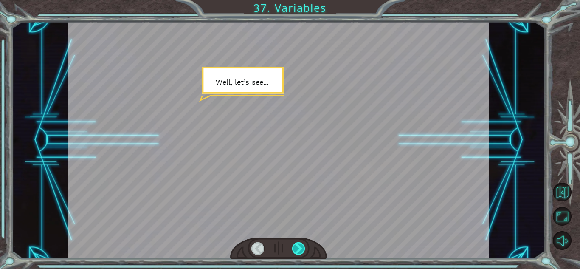
click at [301, 244] on div at bounding box center [298, 248] width 13 height 13
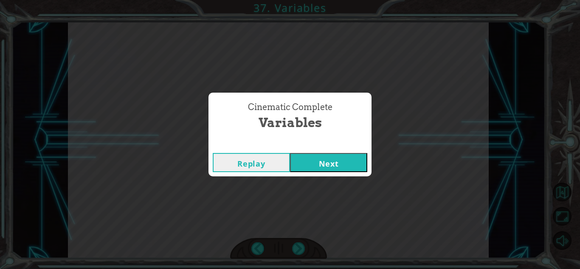
click at [339, 161] on button "Next" at bounding box center [328, 162] width 77 height 19
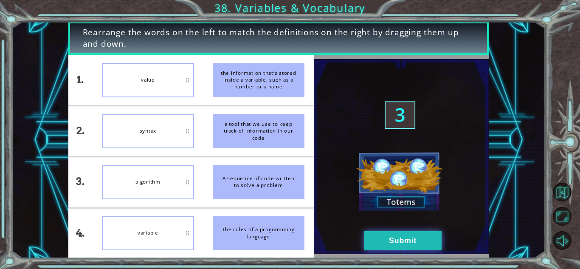
click at [397, 237] on button "Submit" at bounding box center [402, 240] width 77 height 19
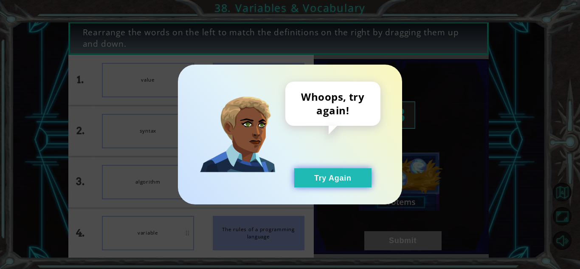
click at [323, 172] on button "Try Again" at bounding box center [332, 177] width 77 height 19
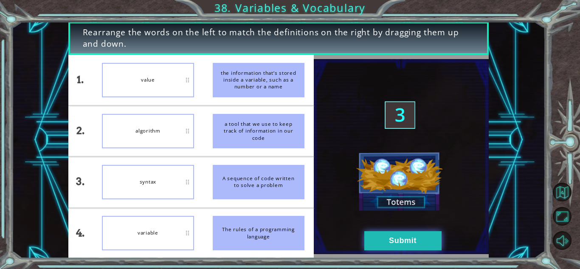
click at [377, 245] on button "Submit" at bounding box center [402, 240] width 77 height 19
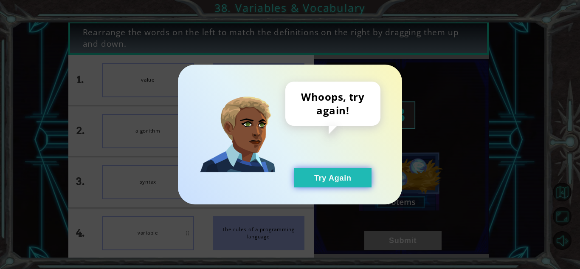
click at [339, 175] on button "Try Again" at bounding box center [332, 177] width 77 height 19
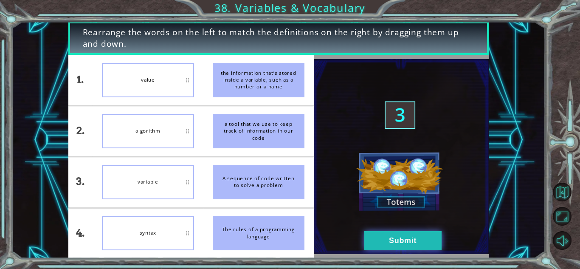
click at [400, 237] on button "Submit" at bounding box center [402, 240] width 77 height 19
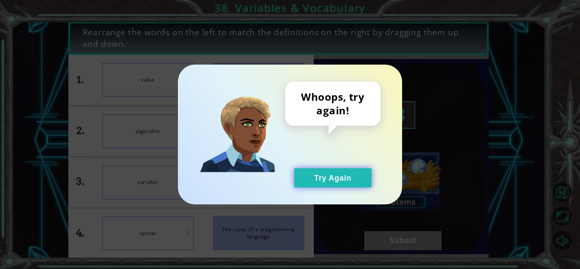
click at [337, 179] on button "Try Again" at bounding box center [332, 177] width 77 height 19
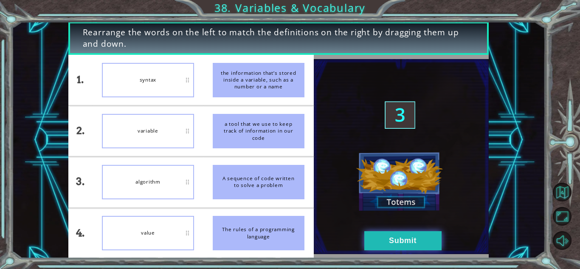
click at [377, 234] on button "Submit" at bounding box center [402, 240] width 77 height 19
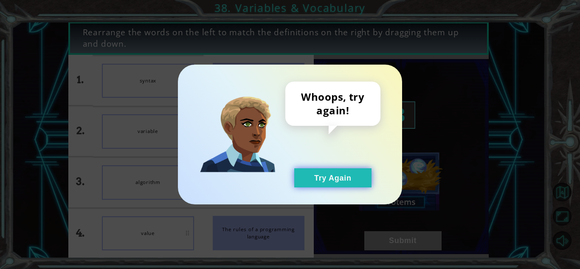
click at [333, 174] on button "Try Again" at bounding box center [332, 177] width 77 height 19
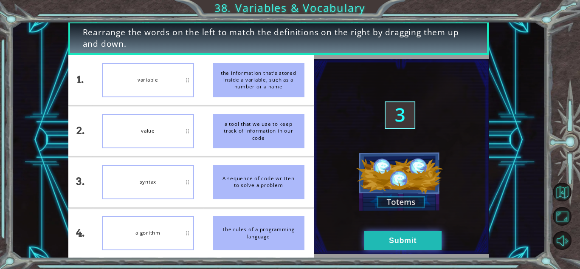
click at [395, 243] on button "Submit" at bounding box center [402, 240] width 77 height 19
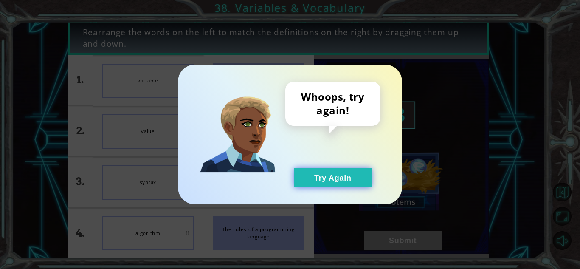
click at [348, 180] on button "Try Again" at bounding box center [332, 177] width 77 height 19
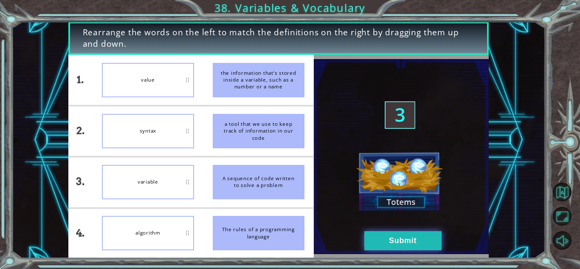
click at [403, 242] on button "Submit" at bounding box center [402, 240] width 77 height 19
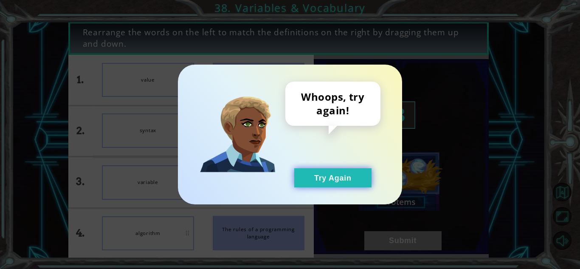
click at [334, 176] on button "Try Again" at bounding box center [332, 177] width 77 height 19
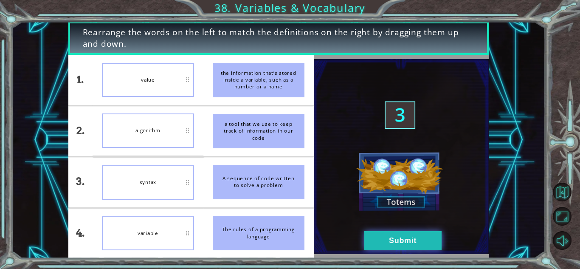
click at [377, 241] on button "Submit" at bounding box center [402, 240] width 77 height 19
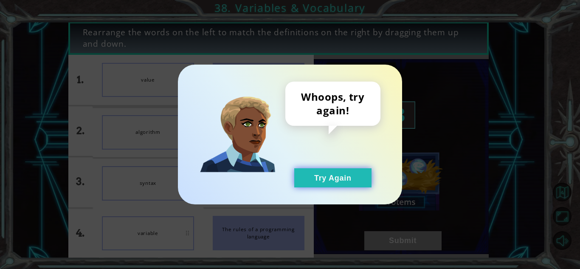
click at [352, 174] on button "Try Again" at bounding box center [332, 177] width 77 height 19
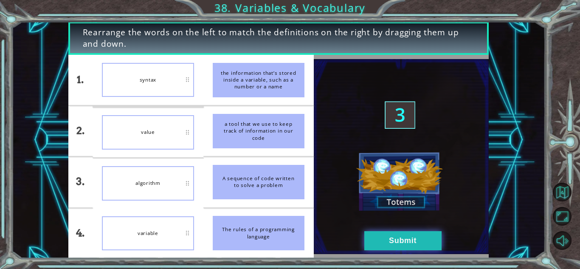
click at [414, 245] on button "Submit" at bounding box center [402, 240] width 77 height 19
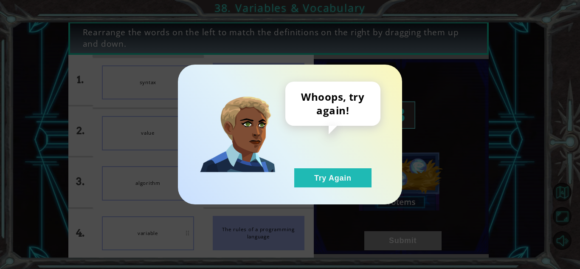
click at [349, 187] on div "Whoops, try again! Try Again" at bounding box center [290, 135] width 224 height 140
click at [341, 180] on button "Try Again" at bounding box center [332, 177] width 77 height 19
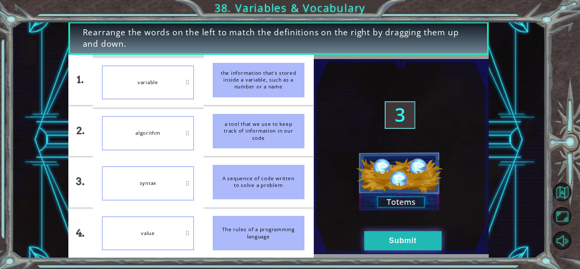
click at [393, 244] on button "Submit" at bounding box center [402, 240] width 77 height 19
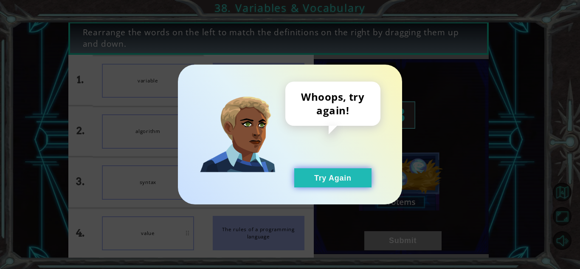
click at [333, 183] on button "Try Again" at bounding box center [332, 177] width 77 height 19
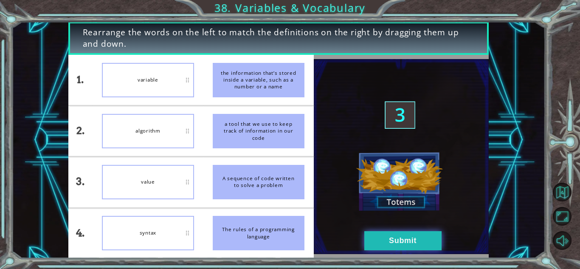
click at [373, 245] on button "Submit" at bounding box center [402, 240] width 77 height 19
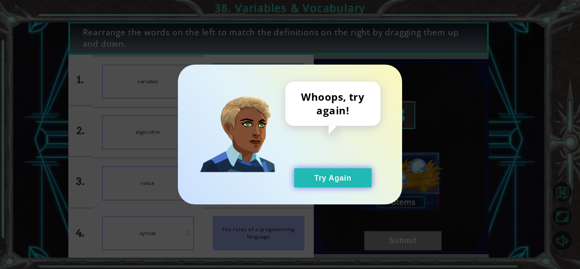
click at [330, 176] on button "Try Again" at bounding box center [332, 177] width 77 height 19
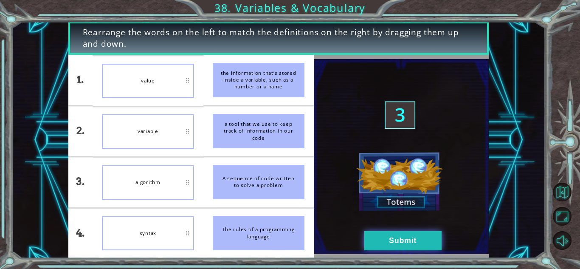
click at [388, 233] on button "Submit" at bounding box center [402, 240] width 77 height 19
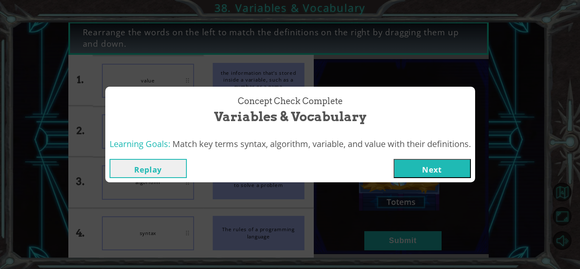
click at [431, 172] on button "Next" at bounding box center [432, 168] width 77 height 19
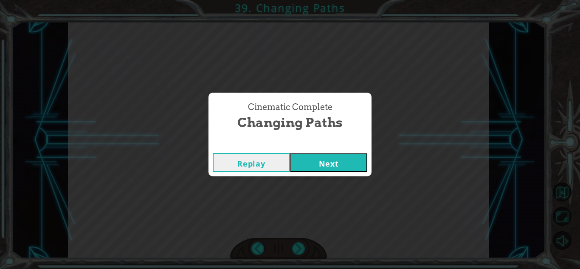
click at [343, 162] on button "Next" at bounding box center [328, 162] width 77 height 19
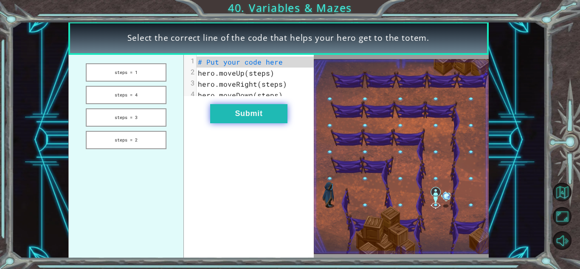
click at [230, 118] on button "Submit" at bounding box center [248, 113] width 77 height 19
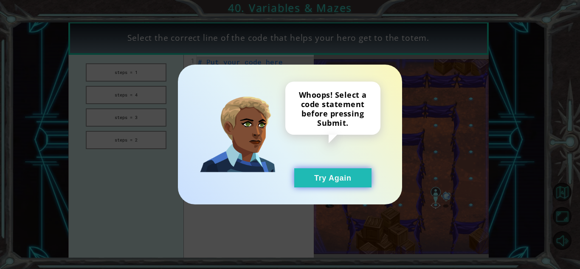
click at [323, 185] on button "Try Again" at bounding box center [332, 177] width 77 height 19
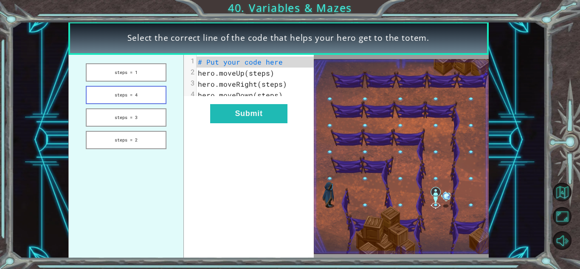
drag, startPoint x: 147, startPoint y: 143, endPoint x: 157, endPoint y: 93, distance: 50.6
click at [157, 93] on ul "steps = 1 steps = 4 steps = 3 steps = 2" at bounding box center [126, 156] width 116 height 203
click at [147, 141] on button "steps = 2" at bounding box center [126, 140] width 80 height 18
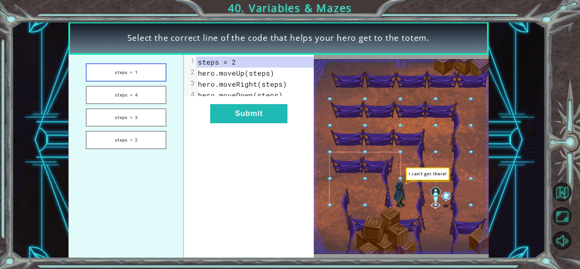
click at [148, 72] on button "steps = 1" at bounding box center [126, 72] width 80 height 18
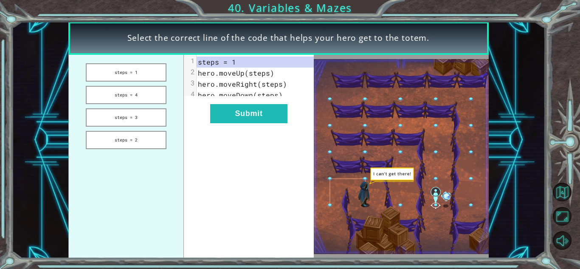
click at [210, 75] on span "hero.moveUp(steps)" at bounding box center [236, 72] width 76 height 9
click at [148, 93] on button "steps = 4" at bounding box center [126, 95] width 80 height 18
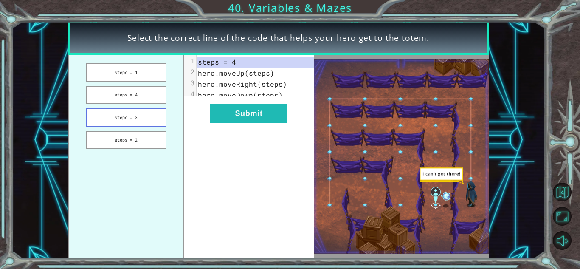
click at [150, 119] on button "steps = 3" at bounding box center [126, 117] width 80 height 18
click at [143, 118] on button "steps = 3" at bounding box center [126, 117] width 80 height 18
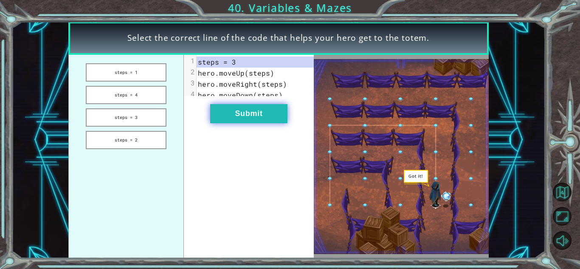
click at [225, 116] on button "Submit" at bounding box center [248, 113] width 77 height 19
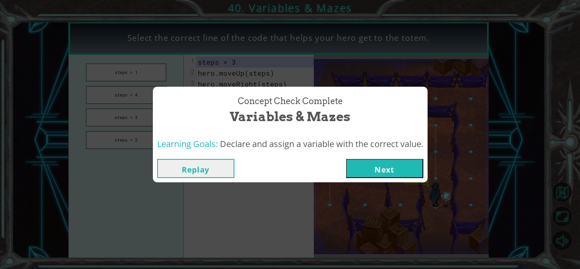
click at [357, 172] on button "Next" at bounding box center [384, 168] width 77 height 19
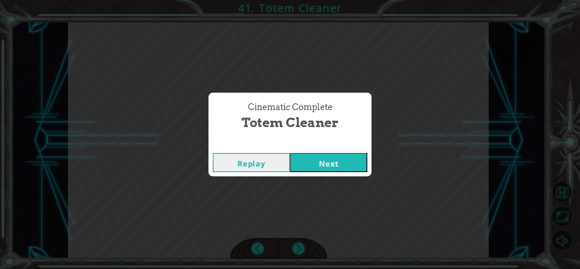
click at [355, 166] on button "Next" at bounding box center [328, 162] width 77 height 19
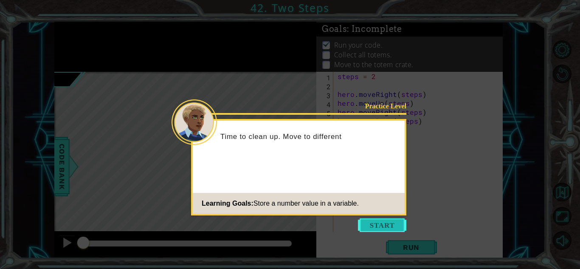
click at [367, 224] on button "Start" at bounding box center [382, 225] width 48 height 14
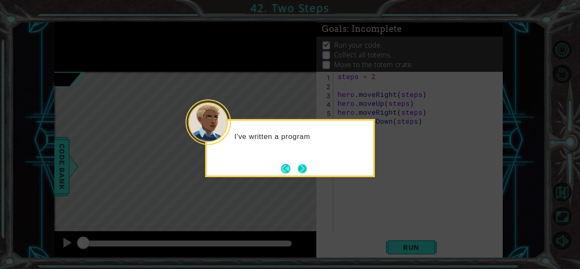
click at [302, 167] on button "Next" at bounding box center [302, 168] width 9 height 9
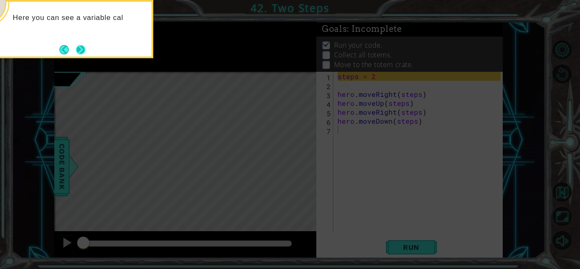
click at [79, 49] on button "Next" at bounding box center [80, 49] width 9 height 9
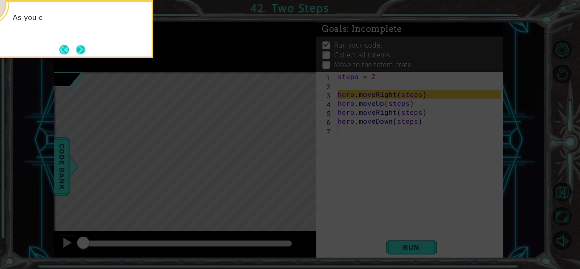
click at [81, 51] on button "Next" at bounding box center [81, 50] width 10 height 10
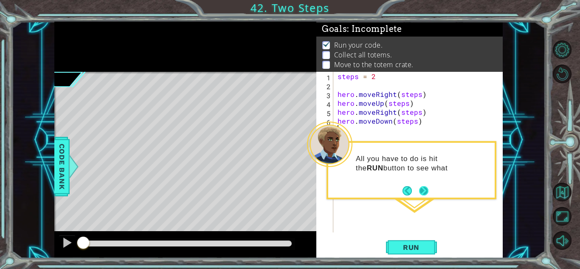
click at [422, 195] on button "Next" at bounding box center [423, 190] width 9 height 9
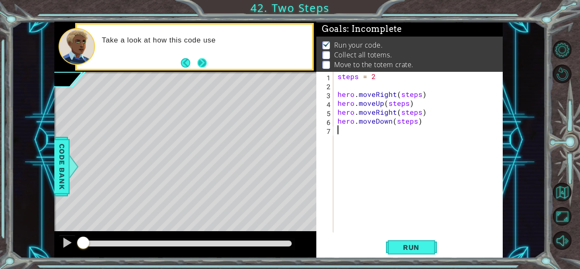
click at [203, 60] on button "Next" at bounding box center [201, 62] width 9 height 9
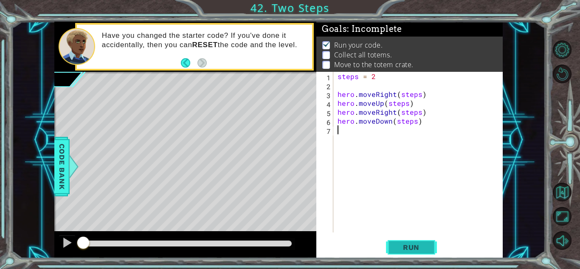
click at [412, 248] on span "Run" at bounding box center [411, 247] width 34 height 8
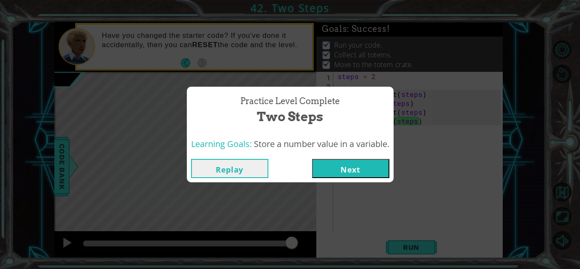
click at [346, 171] on button "Next" at bounding box center [350, 168] width 77 height 19
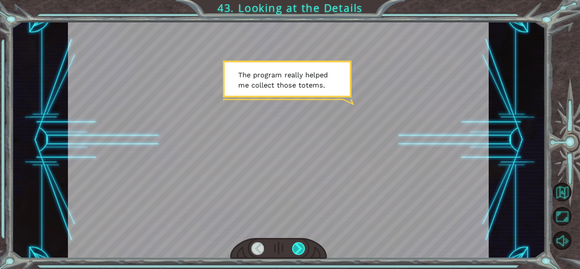
click at [299, 246] on div at bounding box center [298, 248] width 13 height 13
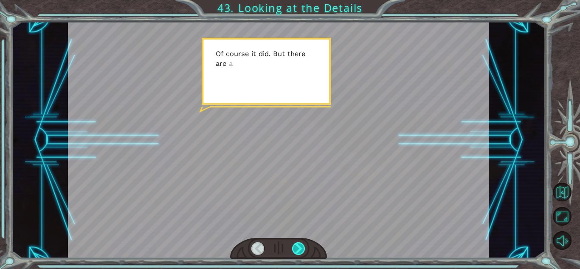
click at [299, 250] on div at bounding box center [298, 248] width 13 height 13
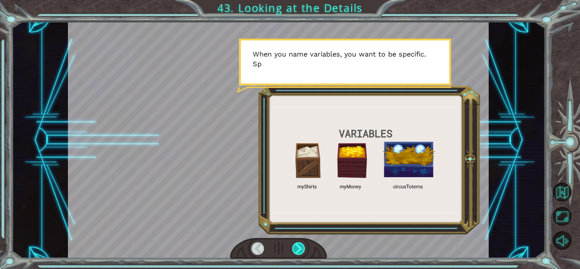
click at [298, 249] on div at bounding box center [298, 248] width 13 height 13
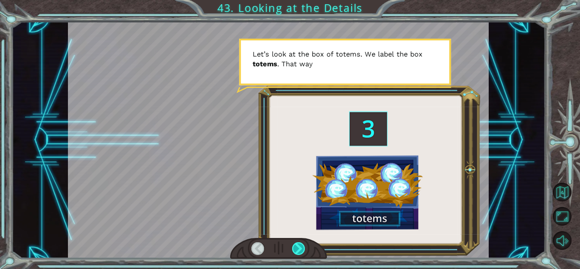
click at [296, 245] on div at bounding box center [298, 248] width 13 height 13
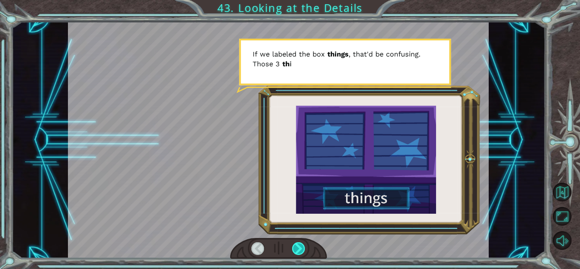
click at [296, 245] on div at bounding box center [298, 248] width 13 height 13
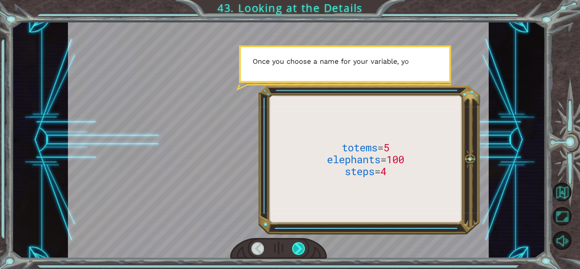
click at [296, 245] on div at bounding box center [298, 248] width 13 height 13
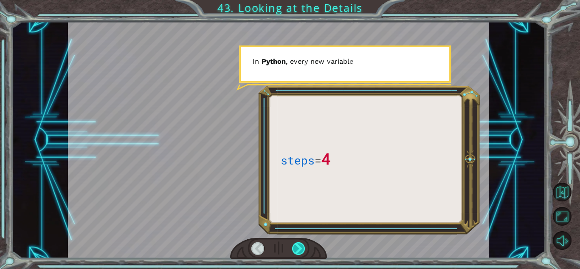
click at [298, 245] on div at bounding box center [298, 248] width 13 height 13
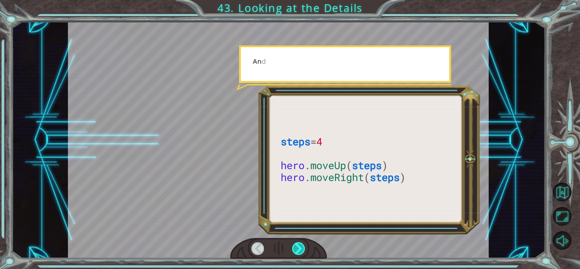
click at [298, 245] on div at bounding box center [298, 248] width 13 height 13
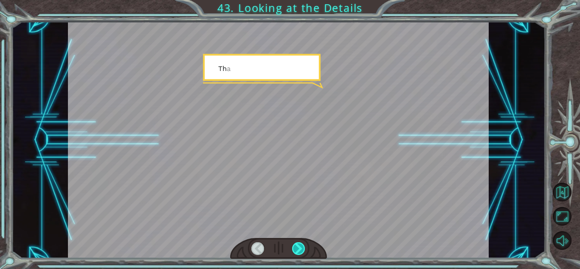
click at [298, 245] on div at bounding box center [298, 248] width 13 height 13
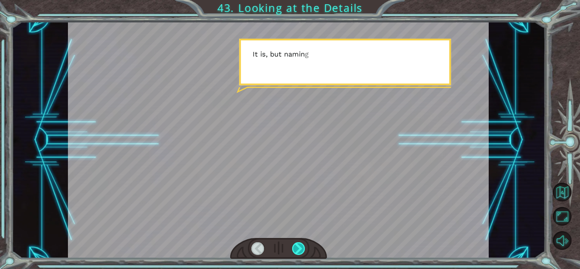
click at [298, 245] on div at bounding box center [298, 248] width 13 height 13
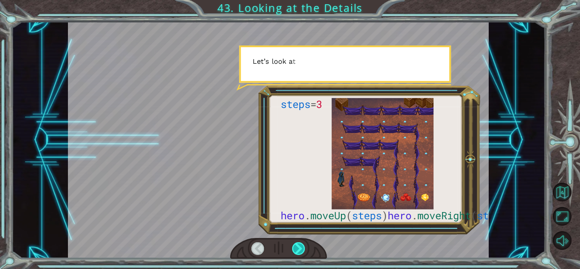
click at [299, 248] on div at bounding box center [298, 248] width 13 height 13
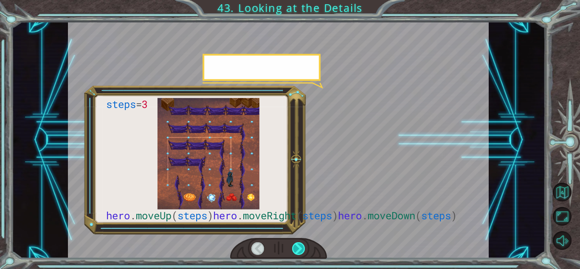
click at [299, 248] on div at bounding box center [298, 248] width 13 height 13
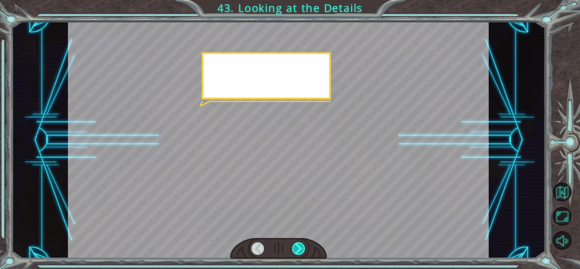
click at [299, 248] on div at bounding box center [298, 248] width 13 height 13
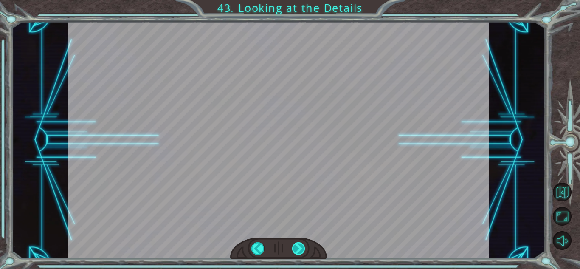
click at [299, 248] on div at bounding box center [298, 248] width 13 height 13
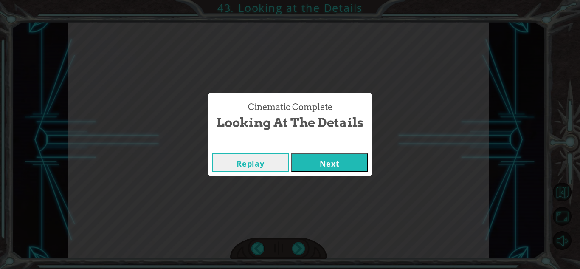
click at [353, 165] on button "Next" at bounding box center [329, 162] width 77 height 19
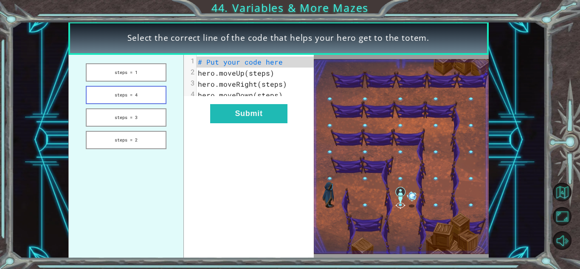
click at [141, 95] on button "steps = 4" at bounding box center [126, 95] width 80 height 18
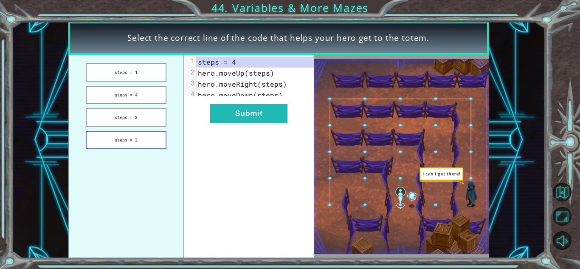
click at [136, 141] on button "steps = 2" at bounding box center [126, 140] width 80 height 18
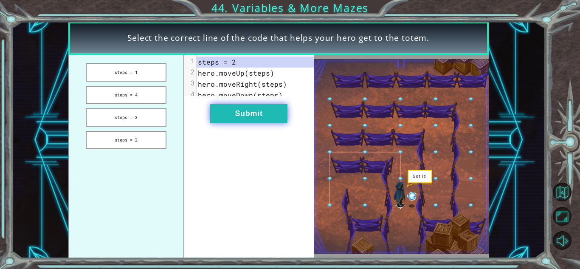
click at [227, 121] on button "Submit" at bounding box center [248, 113] width 77 height 19
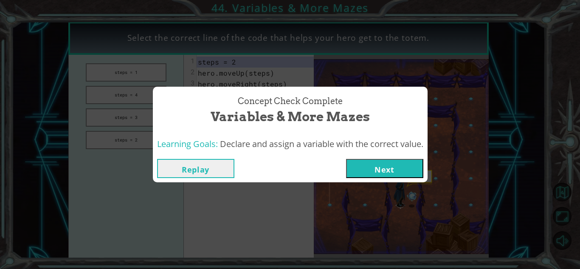
click at [357, 163] on button "Next" at bounding box center [384, 168] width 77 height 19
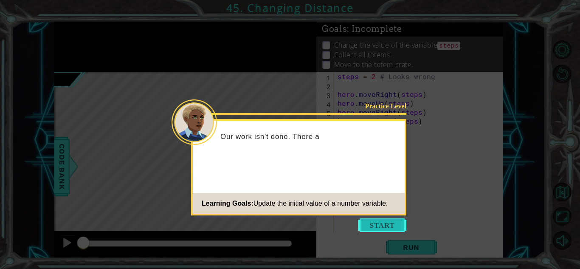
click at [358, 222] on button "Start" at bounding box center [382, 225] width 48 height 14
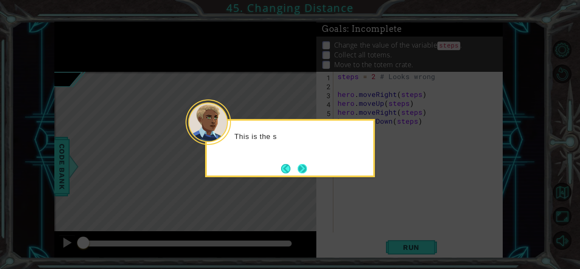
click at [299, 169] on button "Next" at bounding box center [302, 168] width 9 height 9
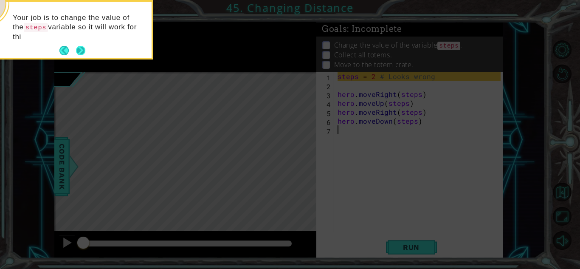
click at [84, 51] on button "Next" at bounding box center [80, 50] width 9 height 9
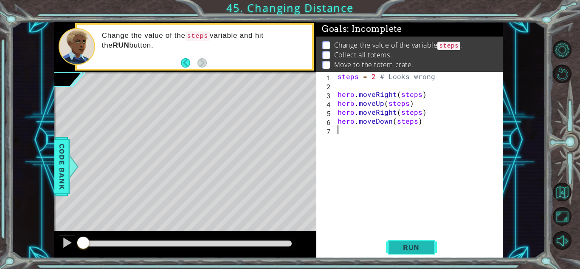
click at [410, 249] on span "Run" at bounding box center [411, 247] width 34 height 8
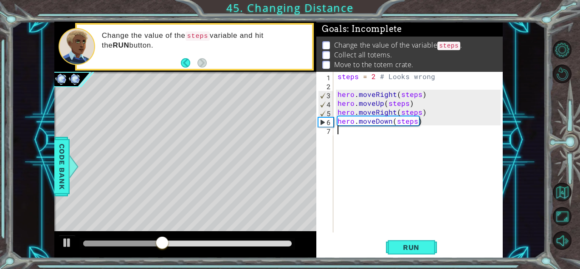
click at [390, 126] on div "steps = 2 # Looks wrong hero . moveRight ( steps ) hero . moveUp ( steps ) hero…" at bounding box center [420, 161] width 169 height 178
click at [388, 117] on div "steps = 2 # Looks wrong hero . moveRight ( steps ) hero . moveUp ( steps ) hero…" at bounding box center [420, 161] width 169 height 178
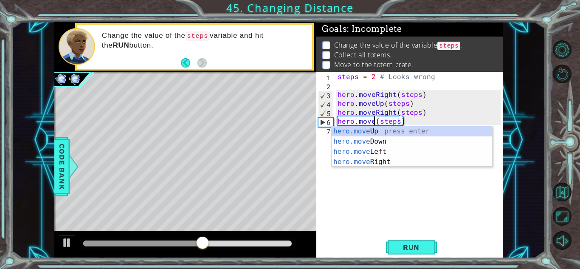
scroll to position [0, 3]
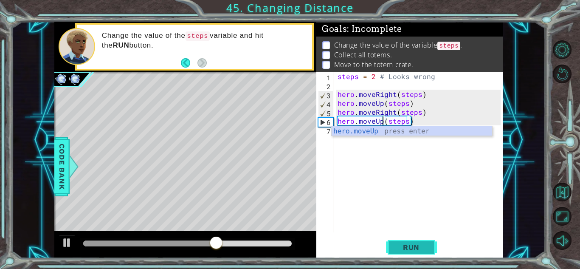
type textarea "hero.moveUp(steps)"
click at [423, 249] on span "Run" at bounding box center [411, 247] width 34 height 8
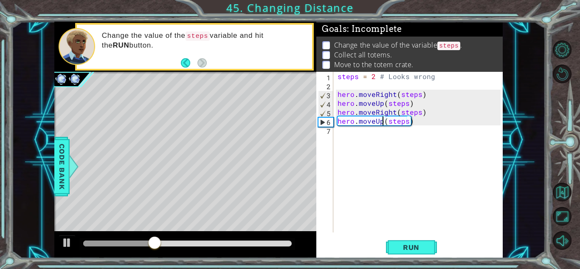
click at [352, 136] on div "steps = 2 # Looks wrong hero . moveRight ( steps ) hero . moveUp ( steps ) hero…" at bounding box center [420, 161] width 169 height 178
type textarea "h"
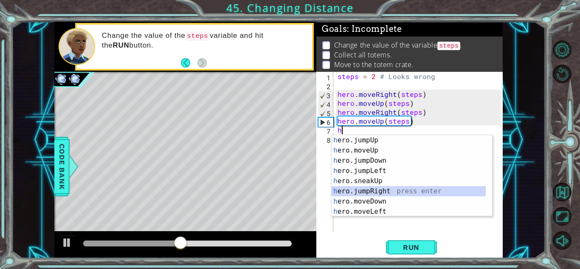
click at [412, 192] on div "h ero.jumpUp press enter h ero.moveUp press enter h ero.jumpDown press enter h …" at bounding box center [409, 186] width 154 height 102
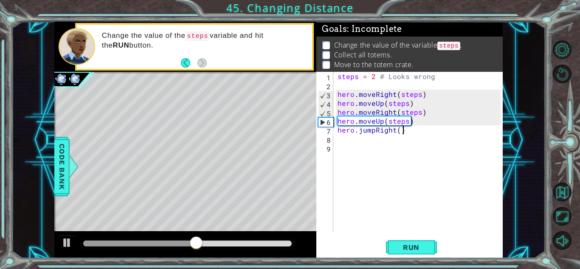
click at [402, 132] on div "steps = 2 # Looks wrong hero . moveRight ( steps ) hero . moveUp ( steps ) hero…" at bounding box center [420, 161] width 169 height 178
click at [400, 129] on div "steps = 2 # Looks wrong hero . moveRight ( steps ) hero . moveUp ( steps ) hero…" at bounding box center [420, 161] width 169 height 178
type textarea "hero.jumpRight(2)"
click at [373, 146] on div "steps = 2 # Looks wrong hero . moveRight ( steps ) hero . moveUp ( steps ) hero…" at bounding box center [420, 161] width 169 height 178
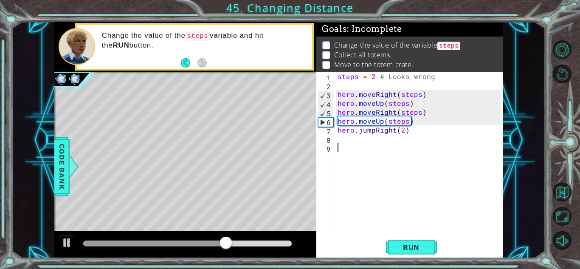
scroll to position [0, 0]
click at [369, 134] on div "steps = 2 # Looks wrong hero . moveRight ( steps ) hero . moveUp ( steps ) hero…" at bounding box center [420, 161] width 169 height 178
type textarea "hero.jumpRight(2)"
click at [355, 140] on div "steps = 2 # Looks wrong hero . moveRight ( steps ) hero . moveUp ( steps ) hero…" at bounding box center [420, 161] width 169 height 178
type textarea "h"
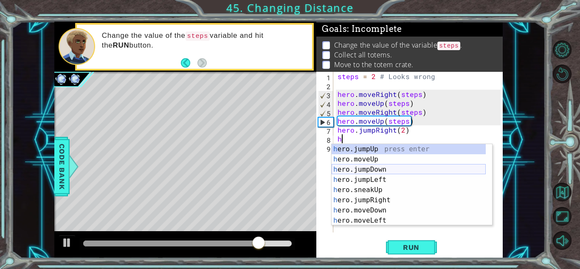
click at [394, 165] on div "h ero.jumpUp press enter h ero.moveUp press enter h ero.jumpDown press enter h …" at bounding box center [409, 195] width 154 height 102
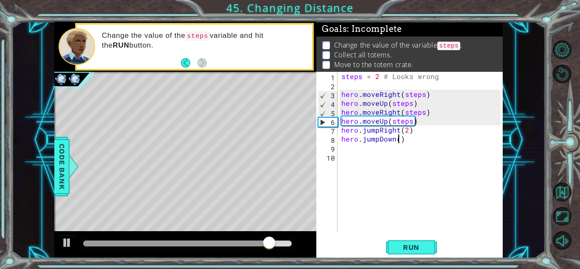
click at [399, 139] on div "steps = 2 # Looks wrong hero . moveRight ( steps ) hero . moveUp ( steps ) hero…" at bounding box center [422, 161] width 165 height 178
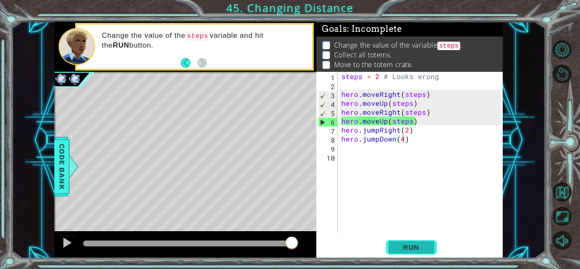
click at [420, 244] on span "Run" at bounding box center [411, 247] width 34 height 8
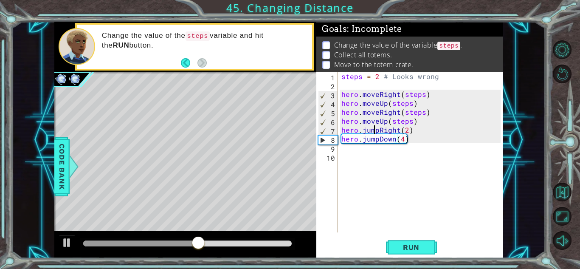
click at [376, 129] on div "steps = 2 # Looks wrong hero . moveRight ( steps ) hero . moveUp ( steps ) hero…" at bounding box center [422, 161] width 165 height 178
click at [377, 128] on div "steps = 2 # Looks wrong hero . moveRight ( steps ) hero . moveUp ( steps ) hero…" at bounding box center [422, 161] width 165 height 178
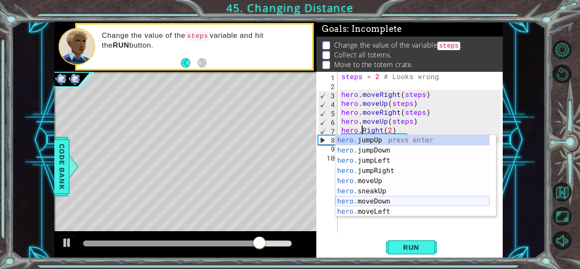
scroll to position [0, 1]
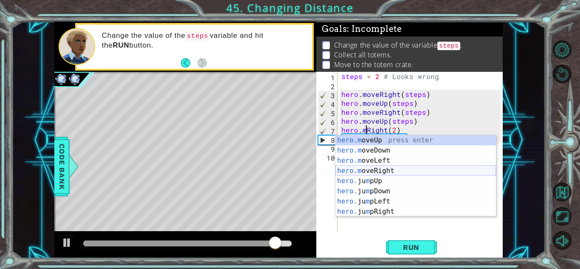
click at [394, 173] on div "hero.m oveUp press enter hero.m oveDown press enter hero.m oveLeft press enter …" at bounding box center [415, 186] width 160 height 102
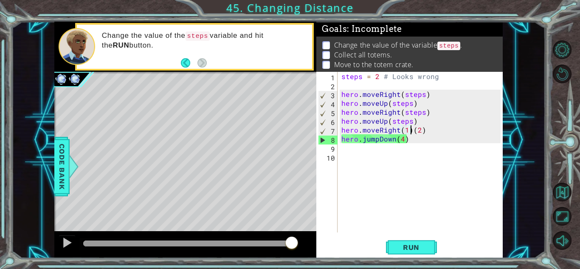
click at [411, 128] on div "steps = 2 # Looks wrong hero . moveRight ( steps ) hero . moveUp ( steps ) hero…" at bounding box center [422, 161] width 165 height 178
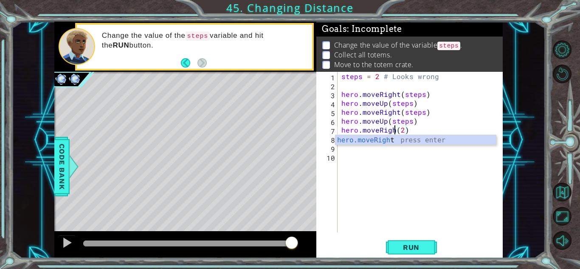
type textarea "hero.moveRight(2)"
click at [414, 191] on div "steps = 2 # Looks wrong hero . moveRight ( steps ) hero . moveUp ( steps ) hero…" at bounding box center [422, 161] width 165 height 178
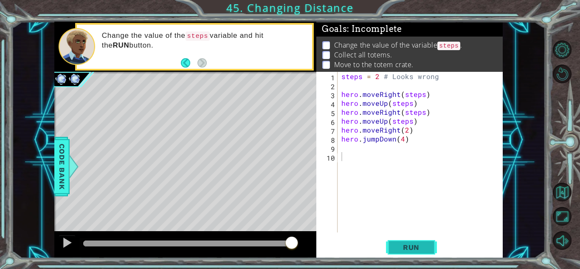
click at [417, 245] on span "Run" at bounding box center [411, 247] width 34 height 8
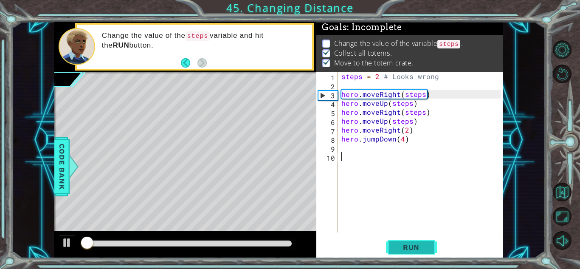
scroll to position [6, 0]
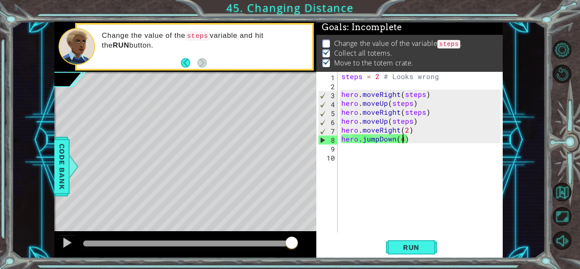
click at [402, 135] on div "steps = 2 # Looks wrong hero . moveRight ( steps ) hero . moveUp ( steps ) hero…" at bounding box center [422, 161] width 165 height 178
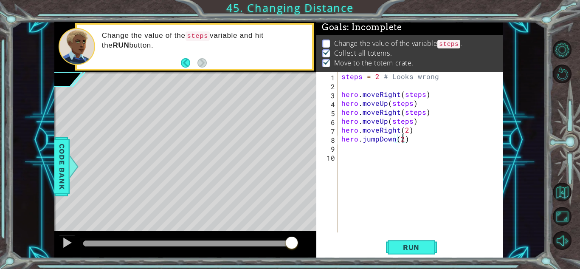
scroll to position [0, 3]
click at [408, 249] on span "Run" at bounding box center [411, 247] width 34 height 8
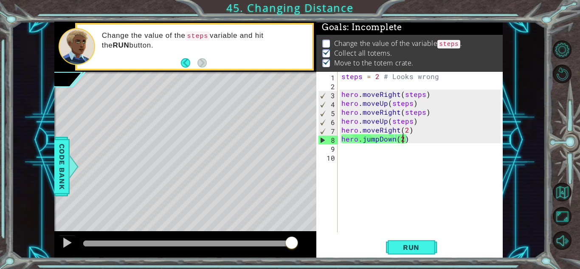
click at [408, 132] on div "steps = 2 # Looks wrong hero . moveRight ( steps ) hero . moveUp ( steps ) hero…" at bounding box center [422, 161] width 165 height 178
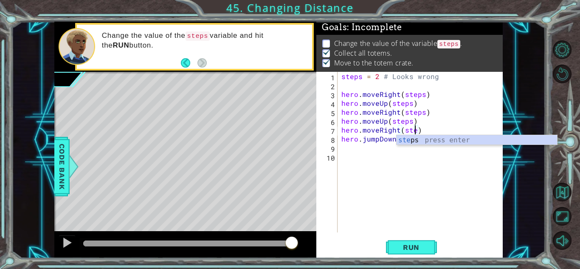
scroll to position [0, 5]
type textarea "hero.moveRight(steps)"
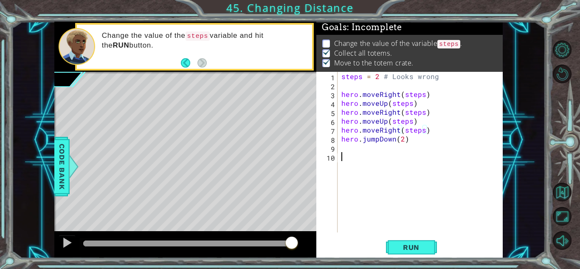
click at [481, 206] on div "steps = 2 # Looks wrong hero . moveRight ( steps ) hero . moveUp ( steps ) hero…" at bounding box center [422, 161] width 165 height 178
click at [404, 143] on div "steps = 2 # Looks wrong hero . moveRight ( steps ) hero . moveUp ( steps ) hero…" at bounding box center [422, 161] width 165 height 178
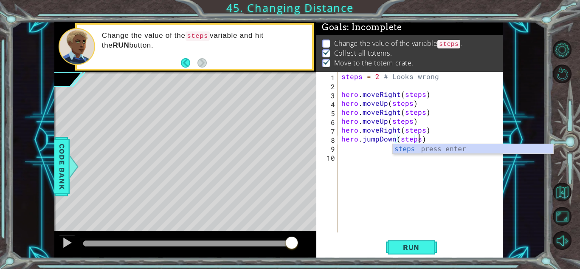
scroll to position [0, 5]
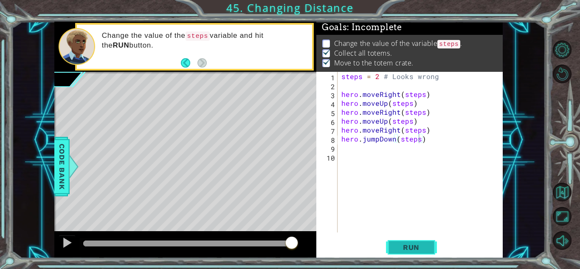
click at [416, 246] on span "Run" at bounding box center [411, 247] width 34 height 8
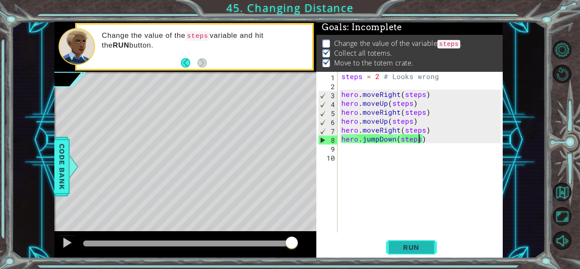
click at [427, 246] on span "Run" at bounding box center [411, 247] width 34 height 8
click at [378, 138] on div "steps = 2 # Looks wrong hero . moveRight ( steps ) hero . moveUp ( steps ) hero…" at bounding box center [422, 161] width 165 height 178
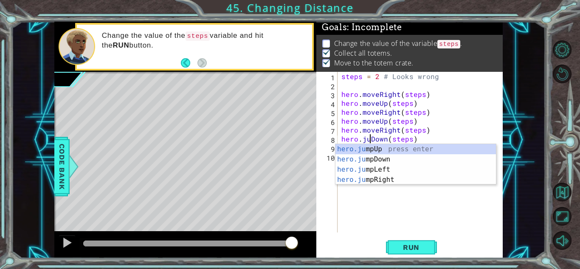
scroll to position [0, 4]
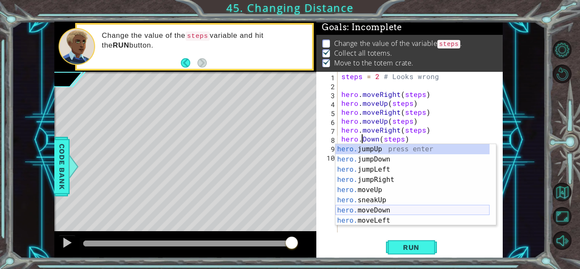
click at [414, 209] on div "hero. jumpUp press enter hero. jumpDown press enter hero. jumpLeft press enter …" at bounding box center [412, 195] width 154 height 102
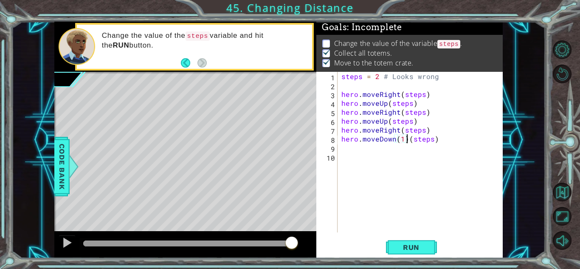
click at [406, 139] on div "steps = 2 # Looks wrong hero . moveRight ( steps ) hero . moveUp ( steps ) hero…" at bounding box center [422, 161] width 165 height 178
type textarea "hero.moveDown(steps)"
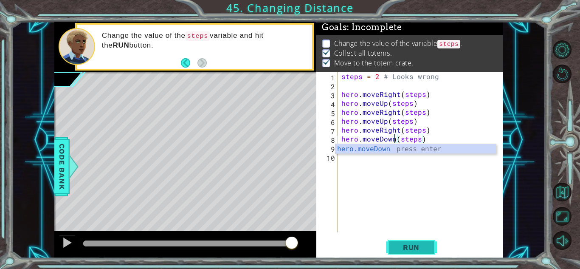
click at [427, 246] on span "Run" at bounding box center [411, 247] width 34 height 8
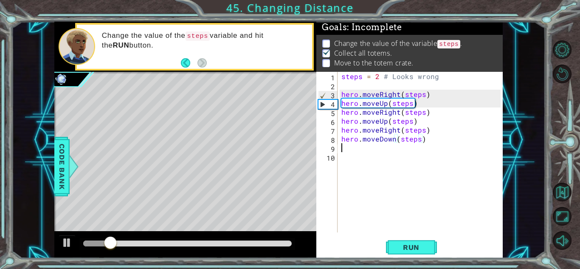
click at [381, 152] on div "steps = 2 # Looks wrong hero . moveRight ( steps ) hero . moveUp ( steps ) hero…" at bounding box center [422, 161] width 165 height 178
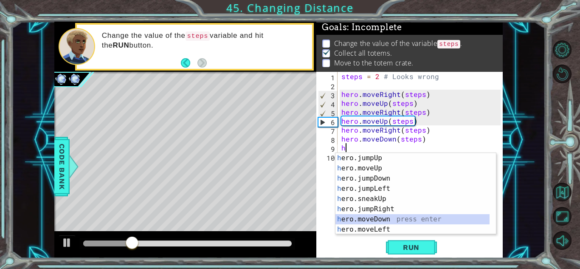
click at [401, 220] on div "h ero.jumpUp press enter h ero.moveUp press enter h ero.jumpDown press enter h …" at bounding box center [415, 204] width 160 height 102
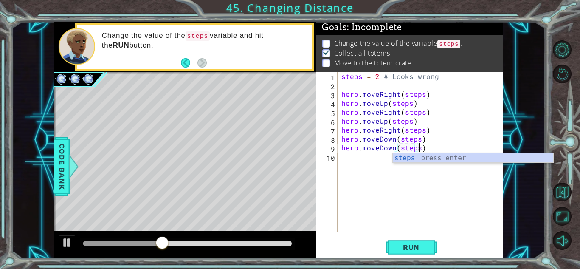
scroll to position [0, 5]
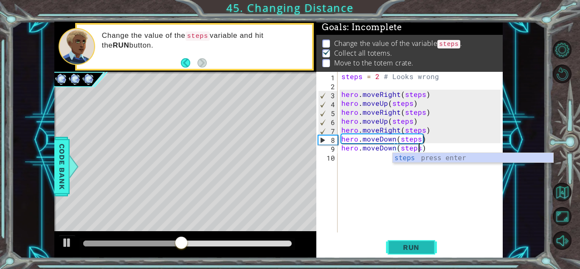
type textarea "hero.moveDown(steps)"
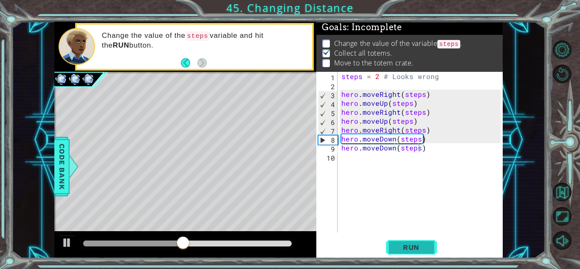
click at [411, 246] on span "Run" at bounding box center [411, 247] width 34 height 8
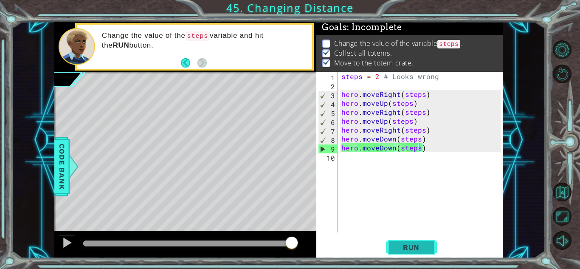
click at [410, 243] on span "Run" at bounding box center [411, 247] width 34 height 8
